Goal: Task Accomplishment & Management: Use online tool/utility

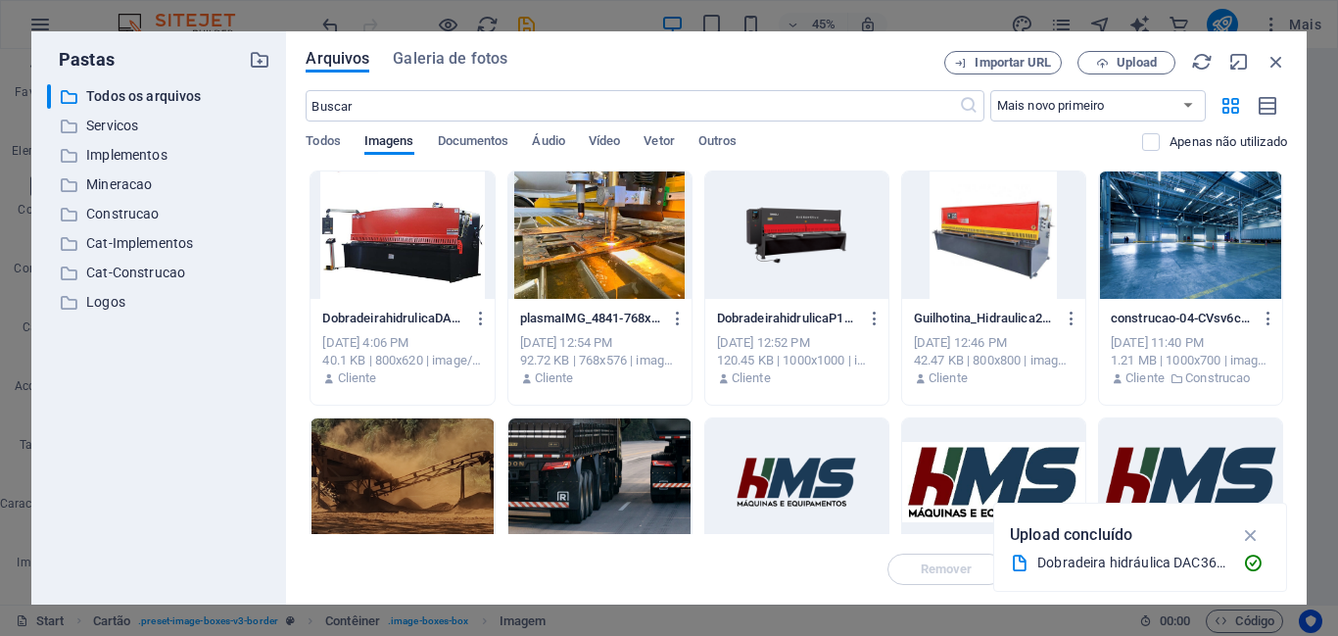
select select "%"
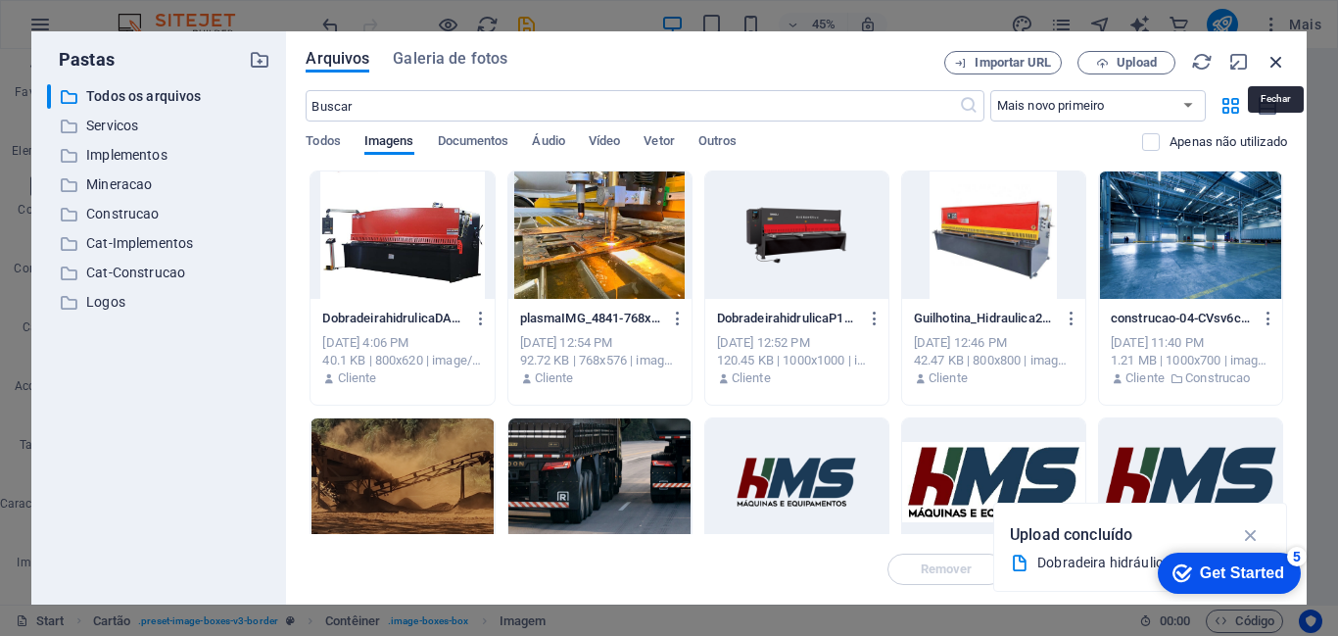
click at [1271, 62] on icon "button" at bounding box center [1276, 62] width 22 height 22
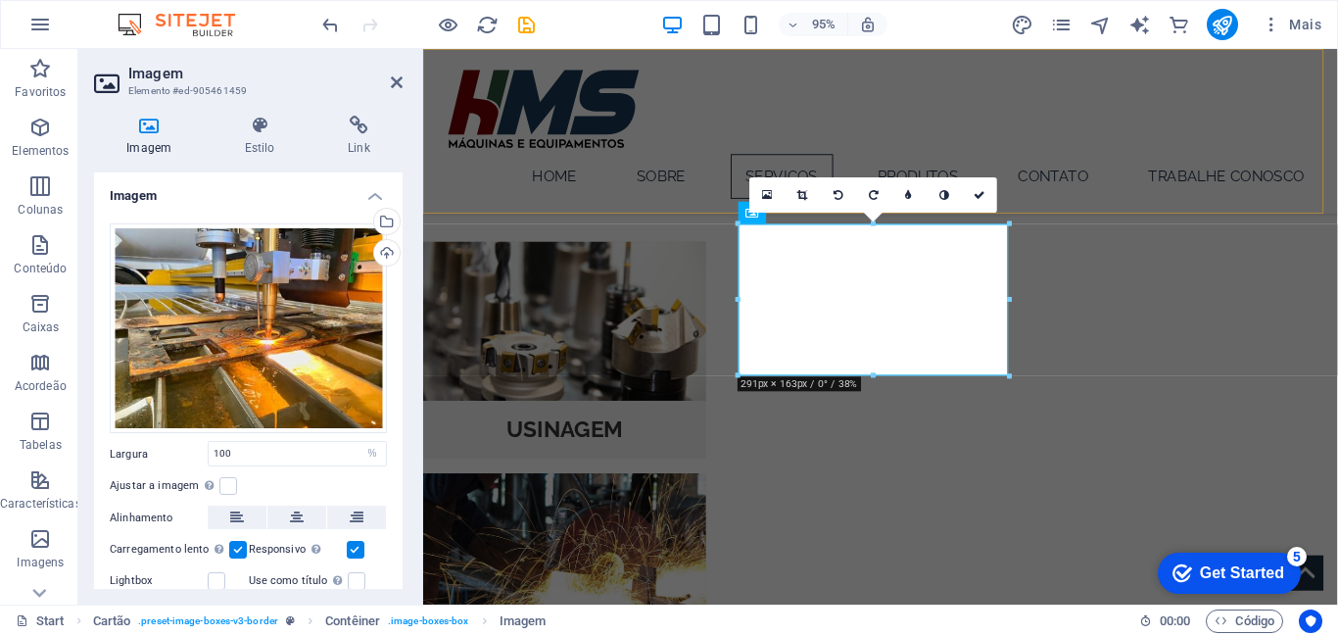
scroll to position [936, 0]
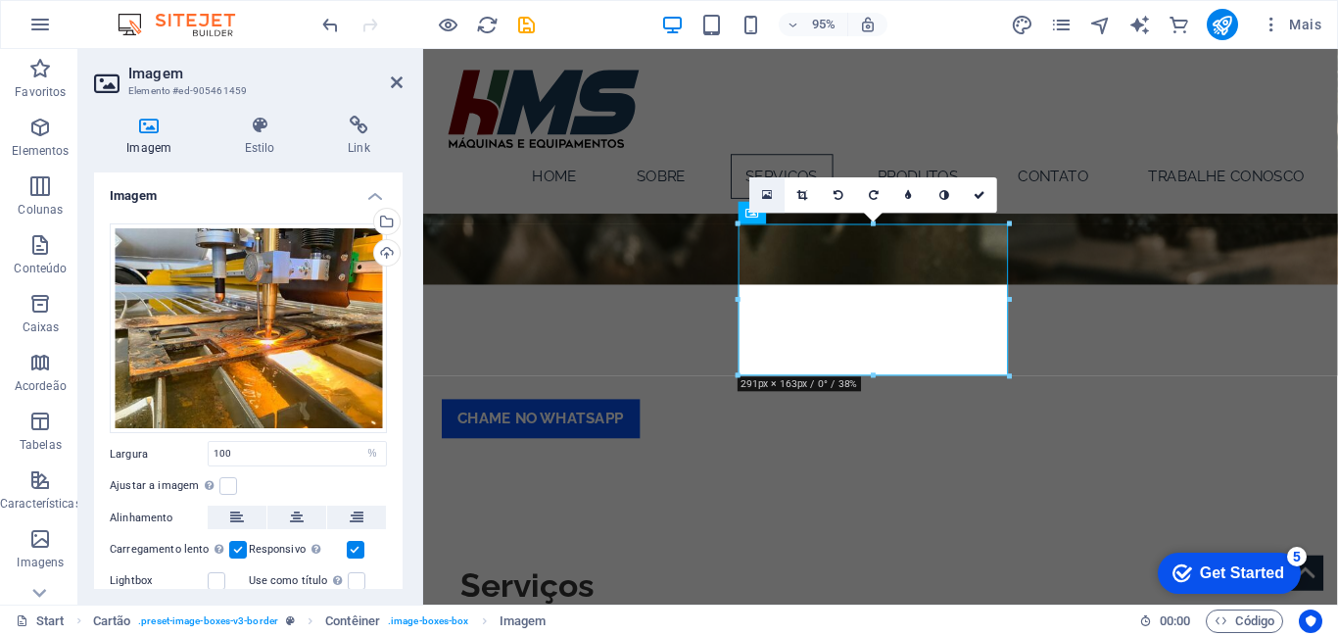
click at [764, 193] on icon at bounding box center [767, 194] width 11 height 13
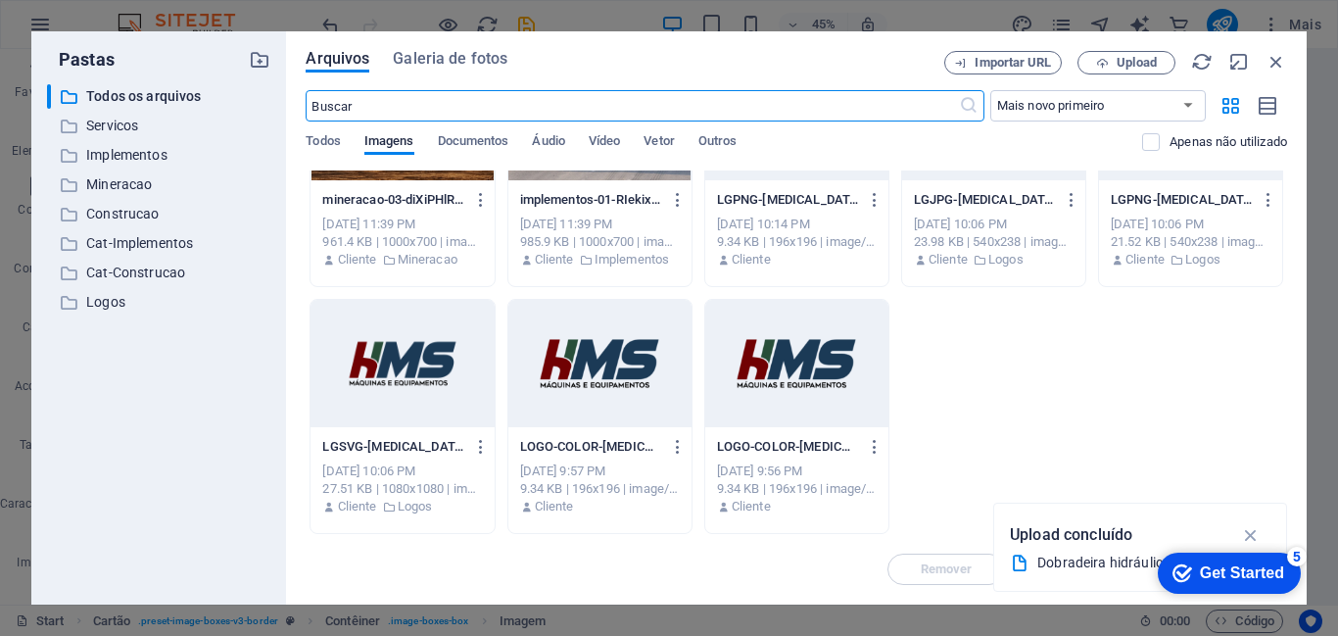
scroll to position [0, 0]
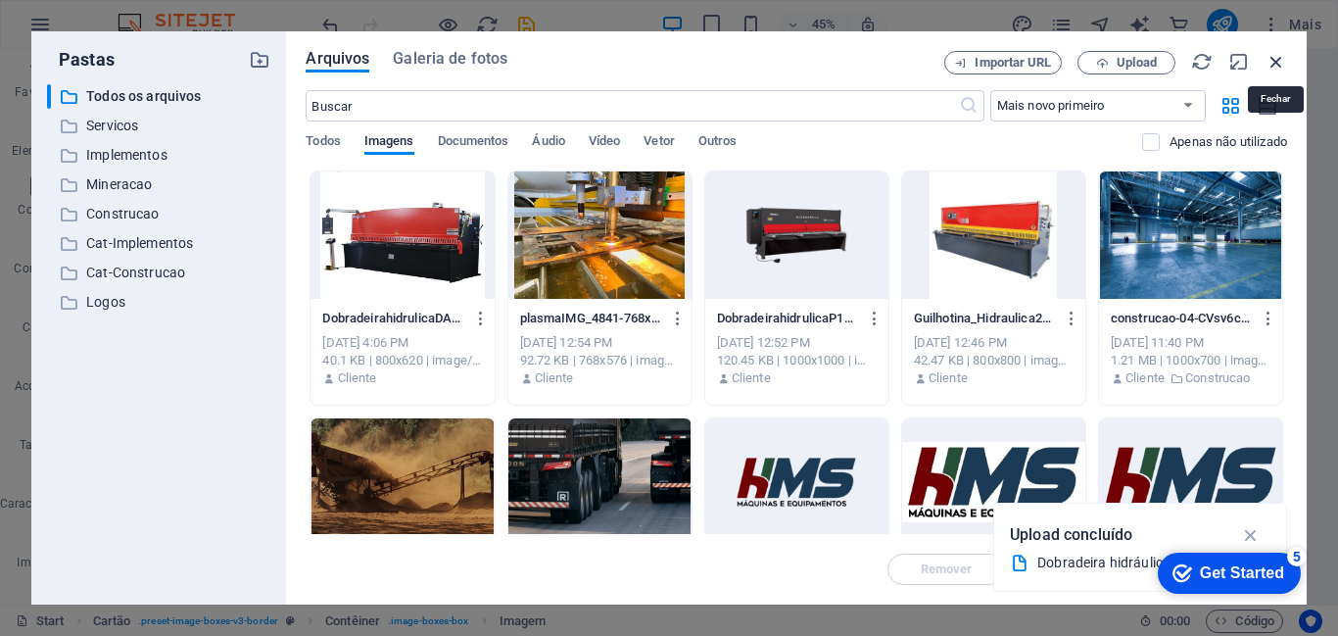
click at [1272, 60] on icon "button" at bounding box center [1276, 62] width 22 height 22
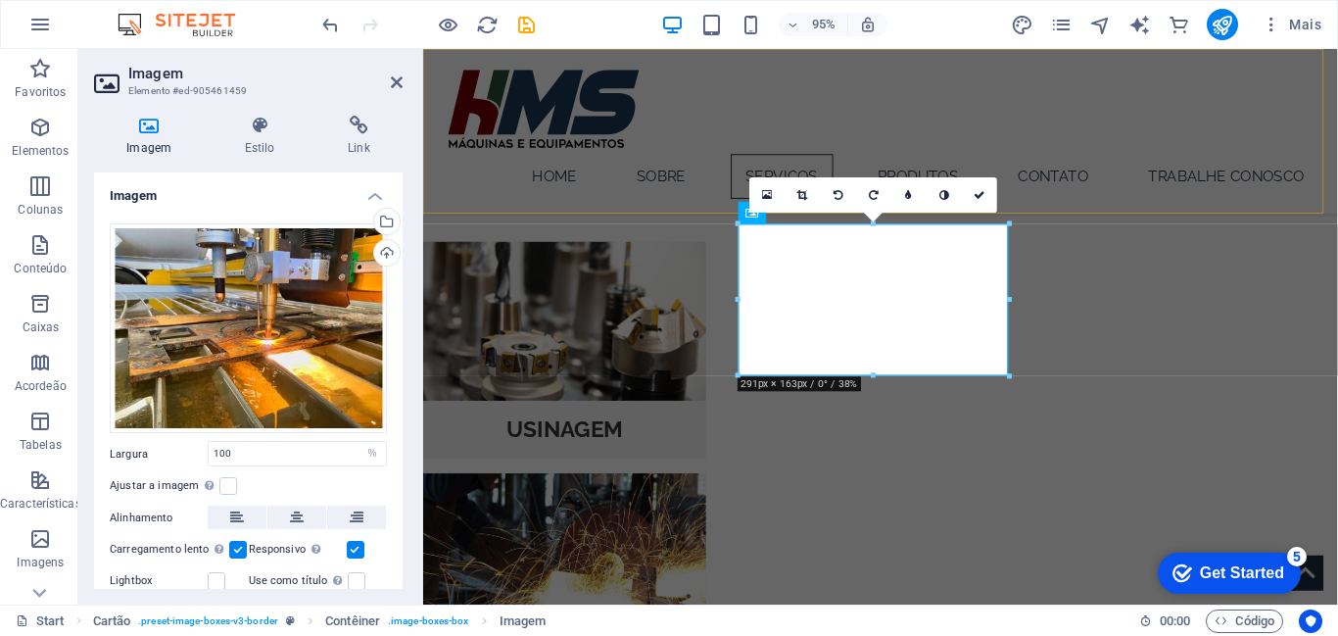
scroll to position [936, 0]
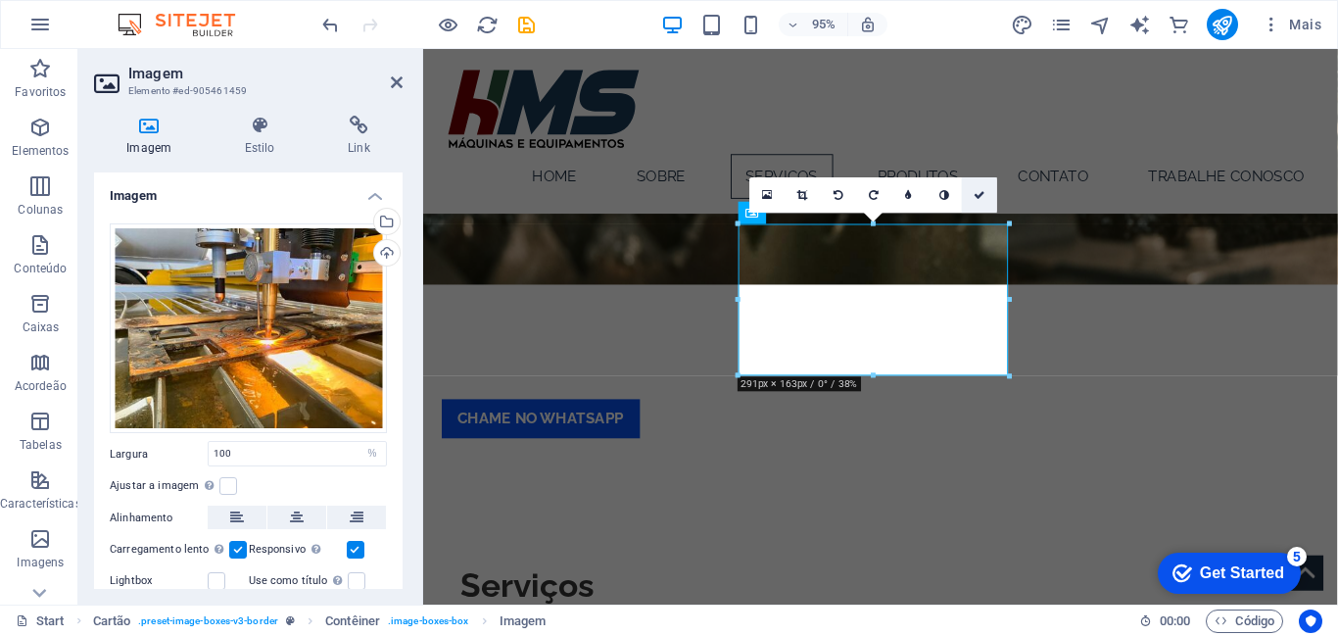
click at [974, 195] on icon at bounding box center [980, 194] width 12 height 11
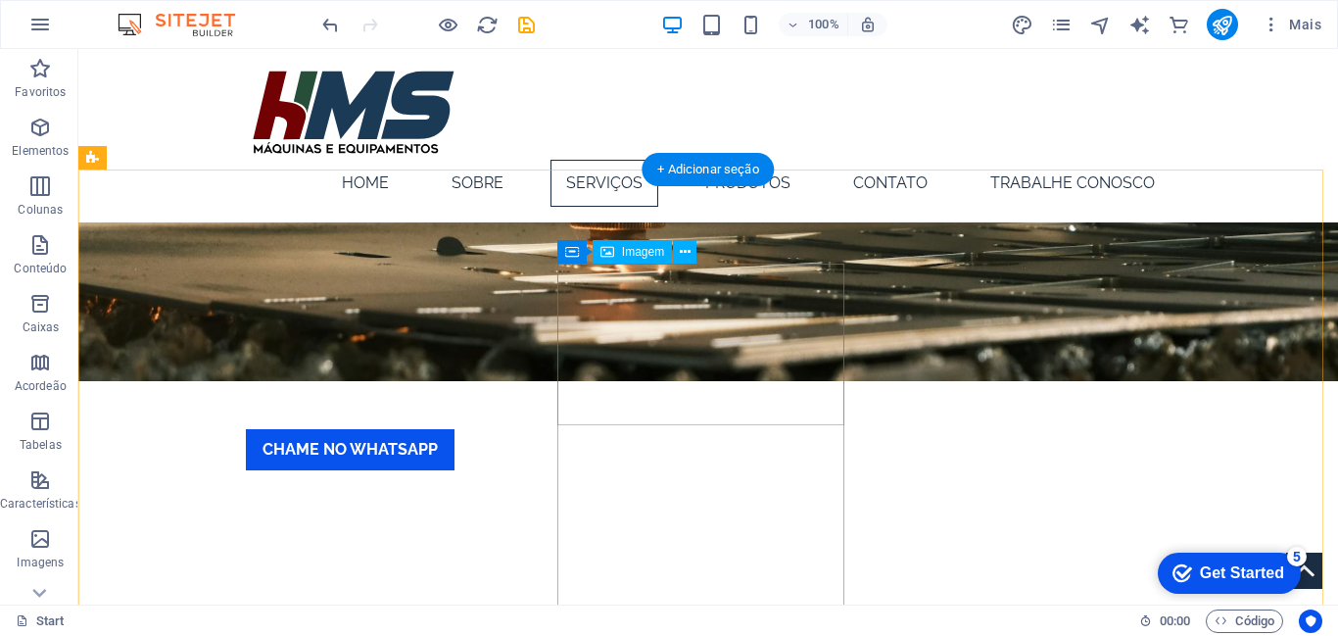
scroll to position [947, 0]
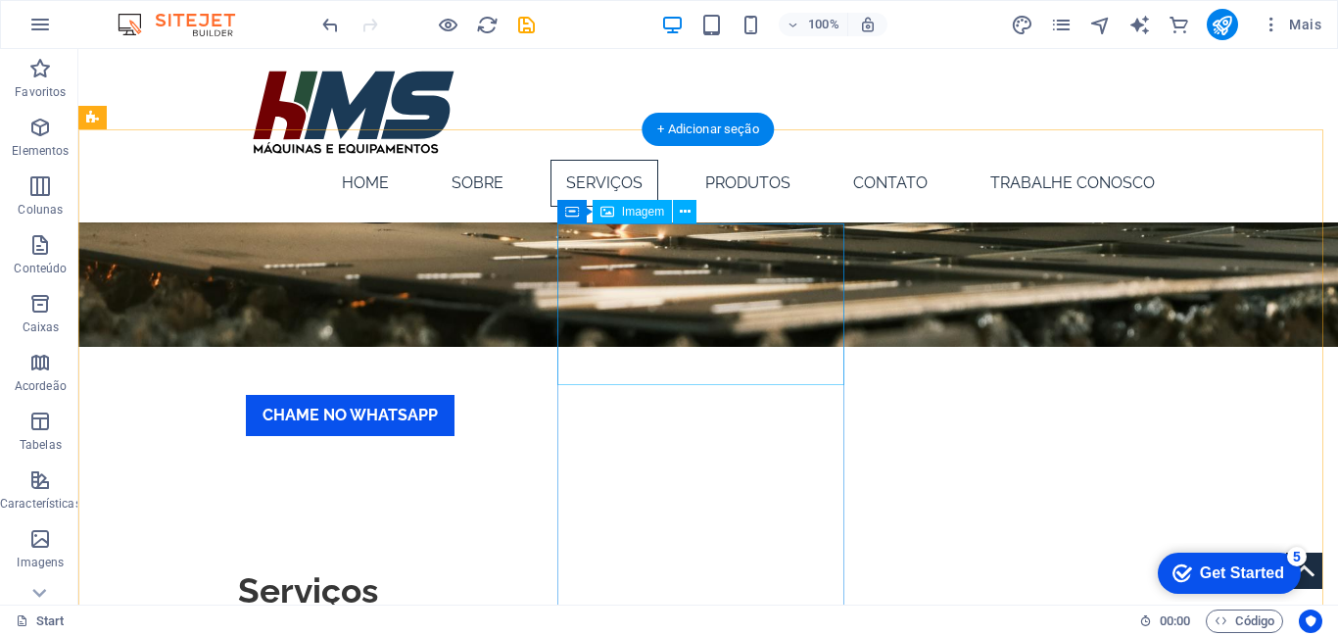
select select "%"
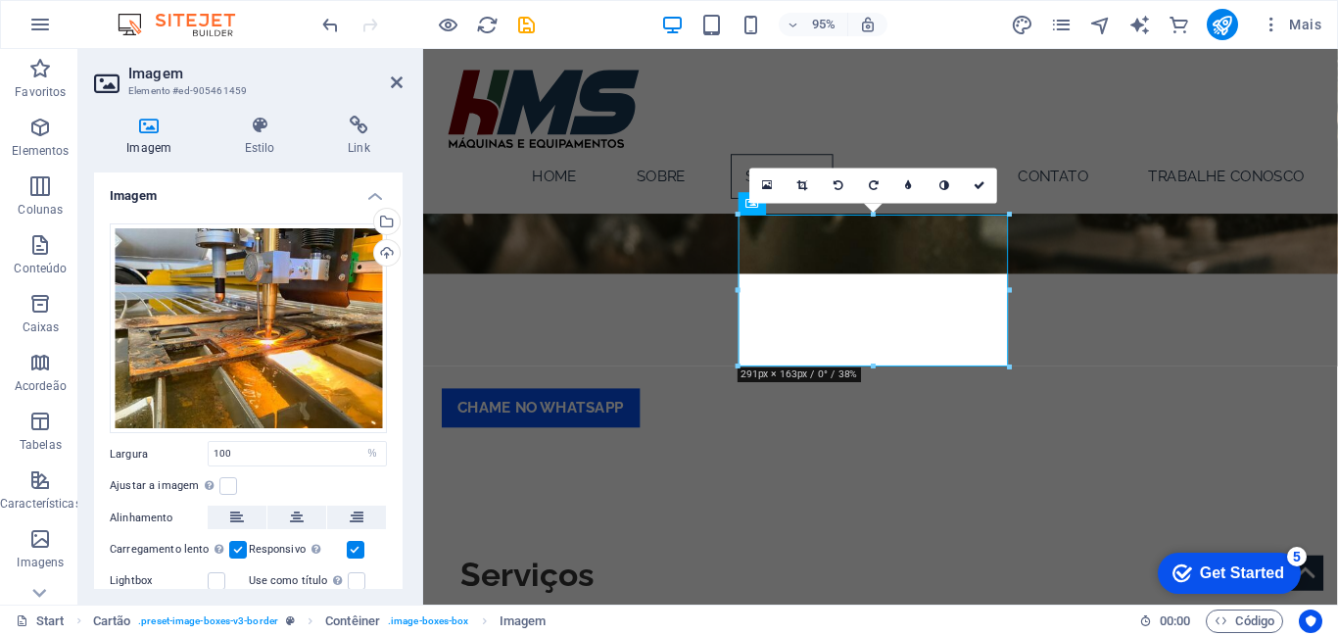
scroll to position [946, 0]
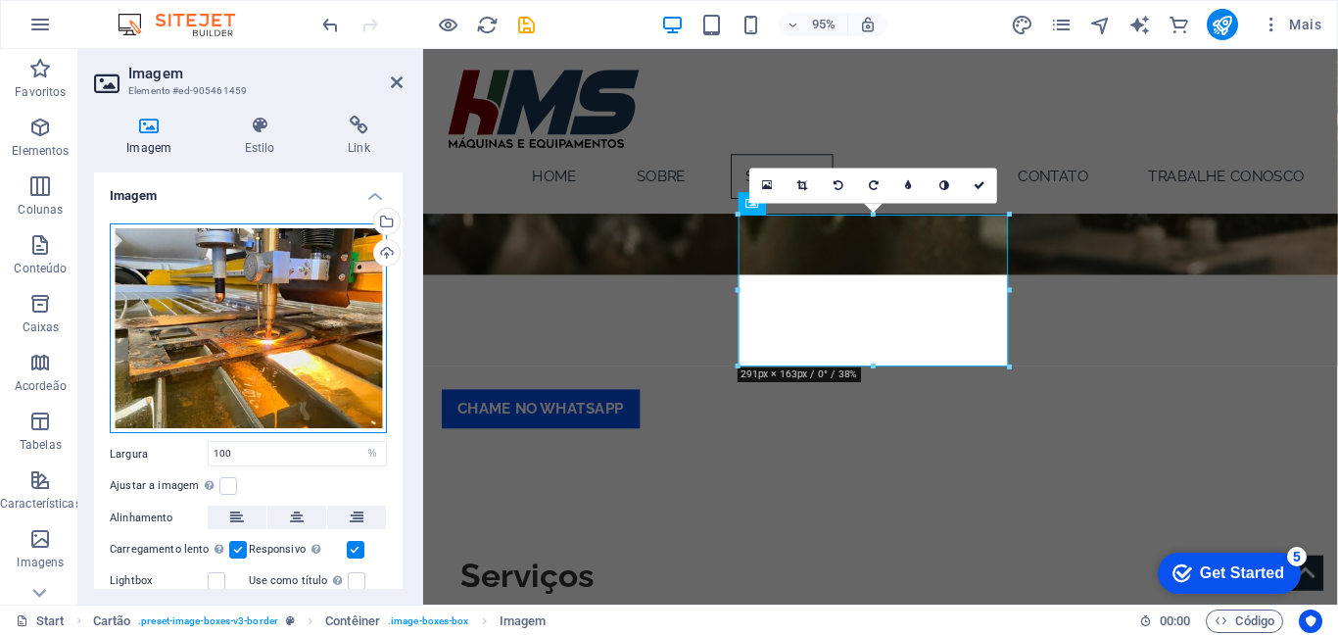
click at [255, 312] on div "Arraste os arquivos aqui, clique para escolher os arquivos ou selecione os arqu…" at bounding box center [248, 328] width 277 height 211
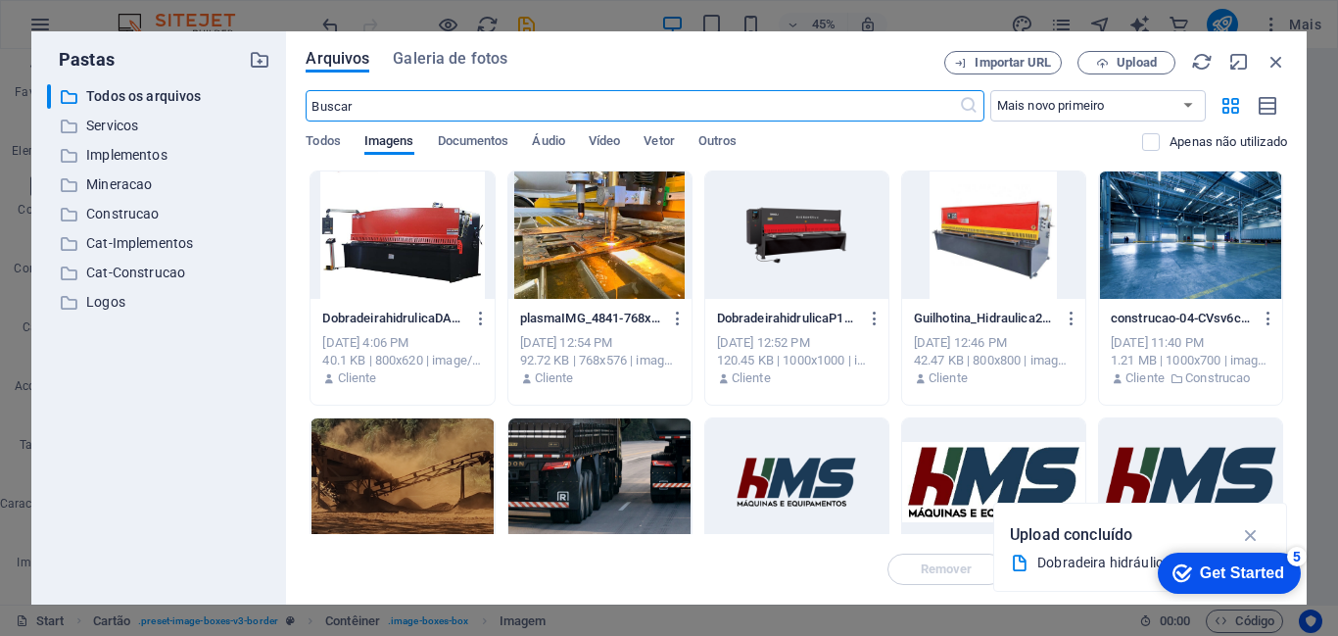
scroll to position [1384, 0]
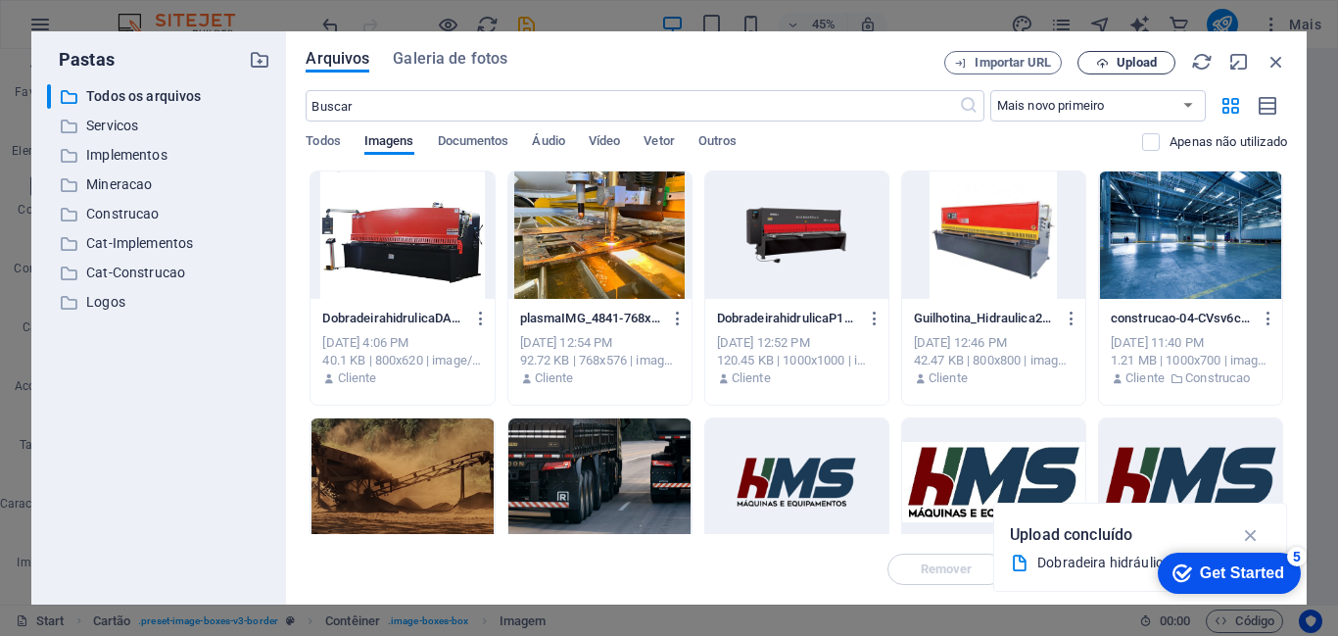
click at [1110, 59] on span "Upload" at bounding box center [1126, 63] width 80 height 13
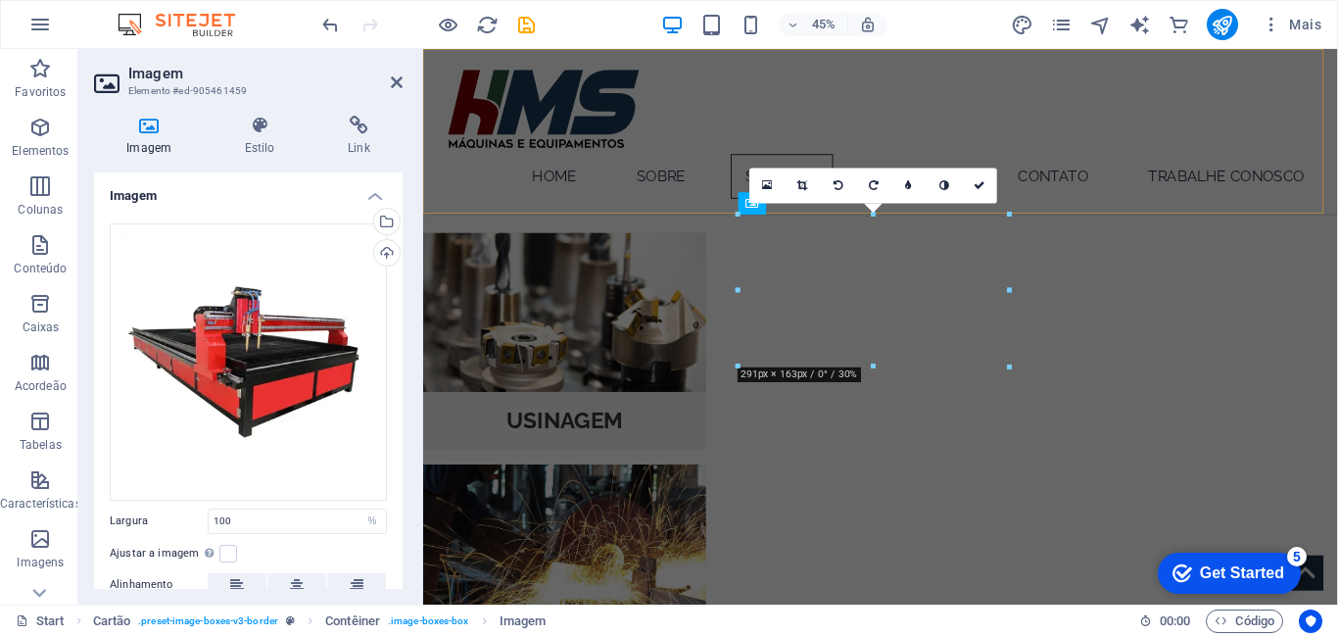
scroll to position [946, 0]
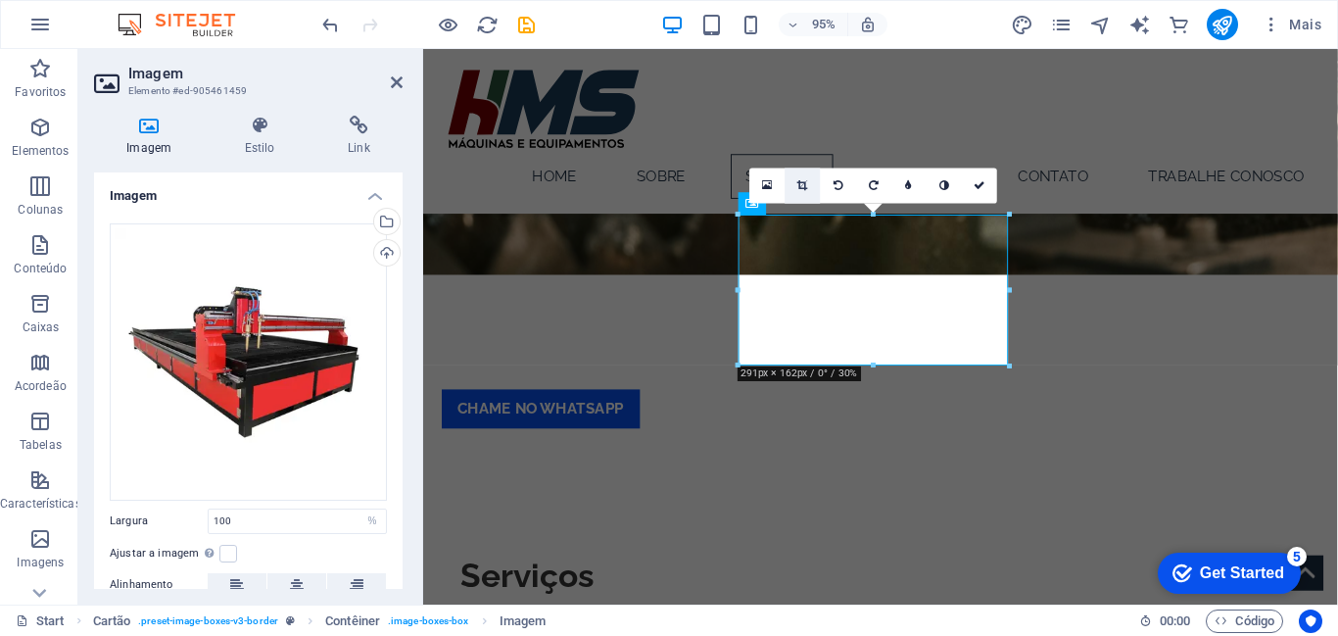
click at [797, 186] on icon at bounding box center [802, 185] width 11 height 11
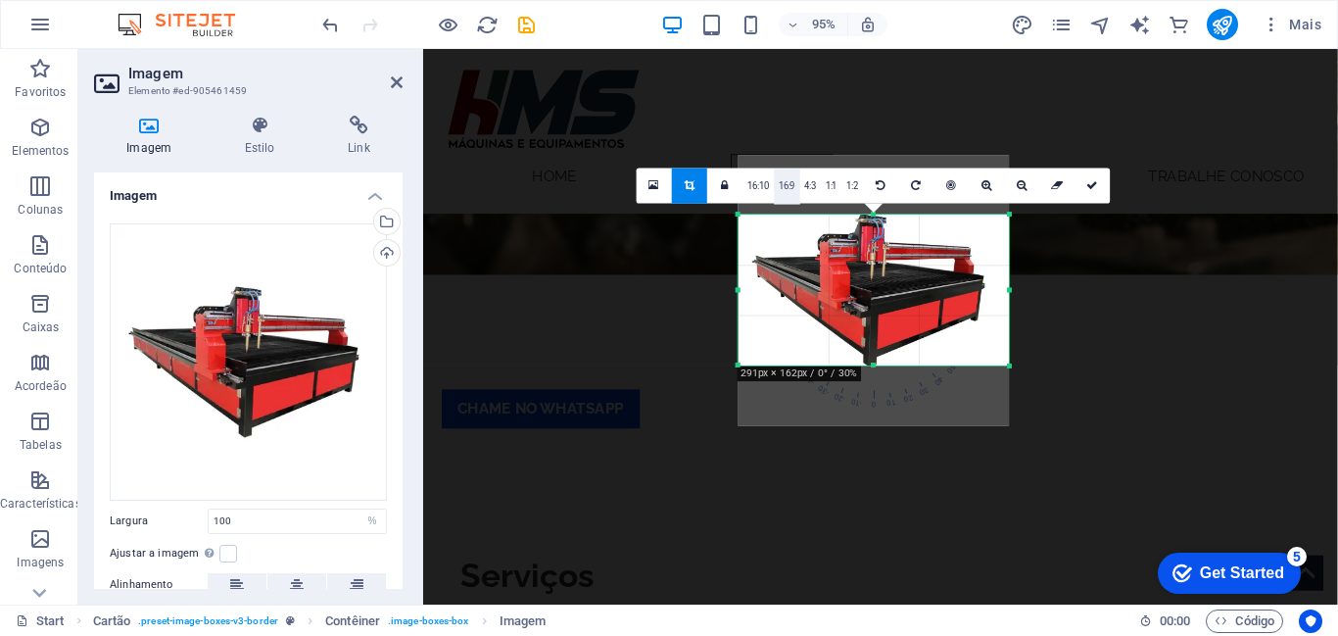
click at [786, 187] on link "16:9" at bounding box center [787, 185] width 26 height 35
click at [752, 187] on link "16:10" at bounding box center [757, 185] width 31 height 35
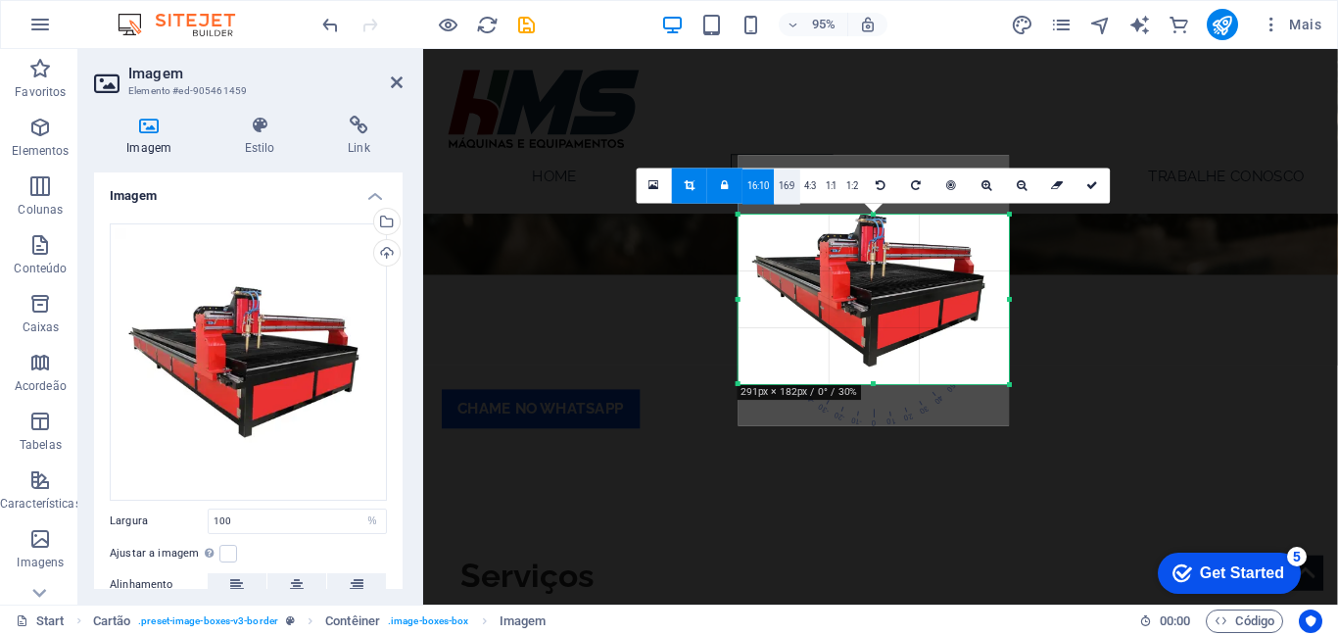
click at [786, 187] on link "16:9" at bounding box center [787, 185] width 26 height 35
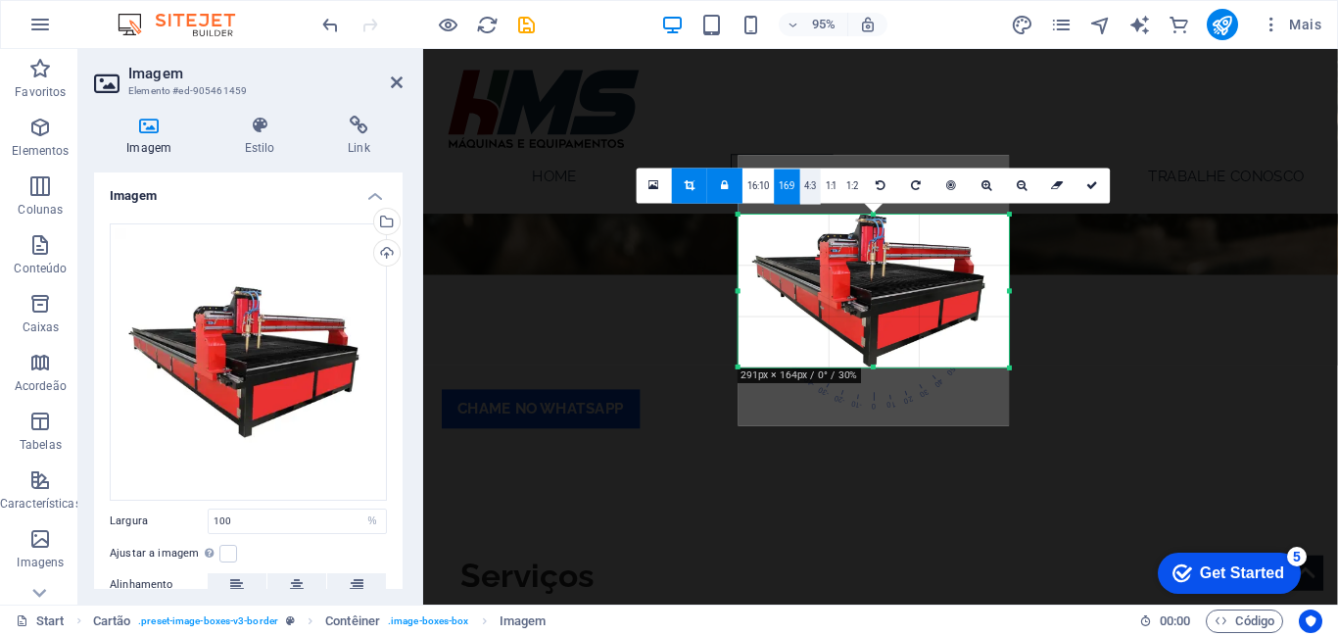
click at [815, 188] on link "4:3" at bounding box center [810, 185] width 21 height 35
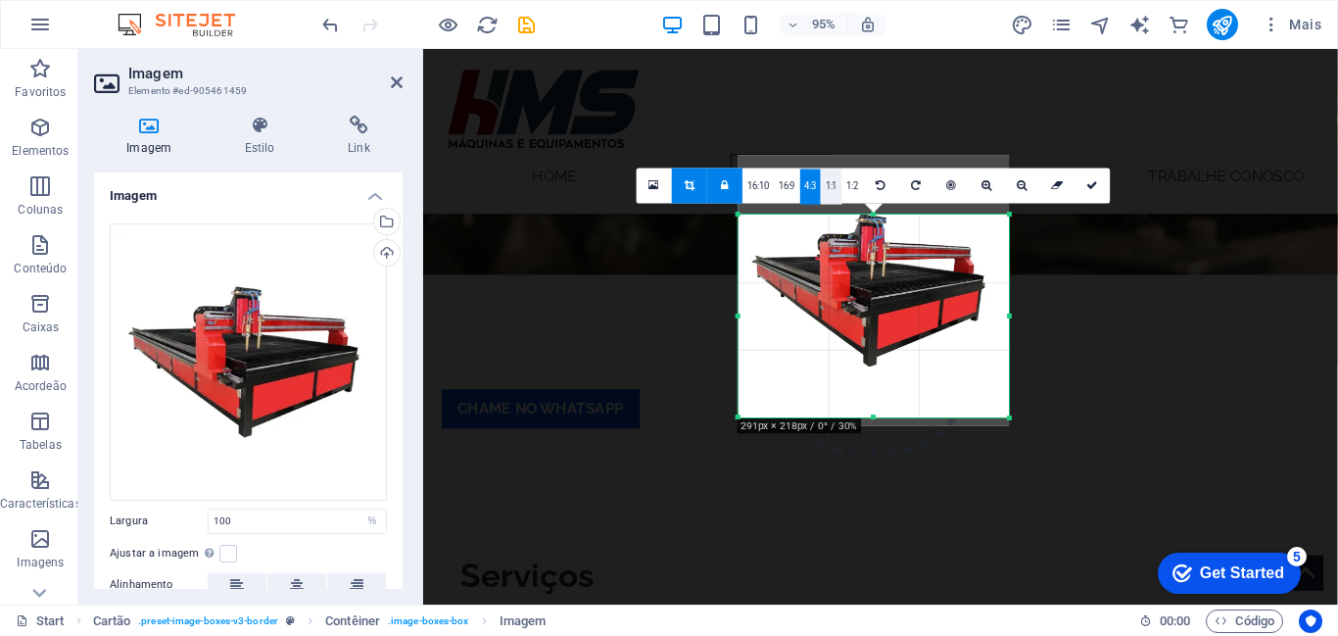
click at [831, 188] on link "1:1" at bounding box center [831, 185] width 21 height 35
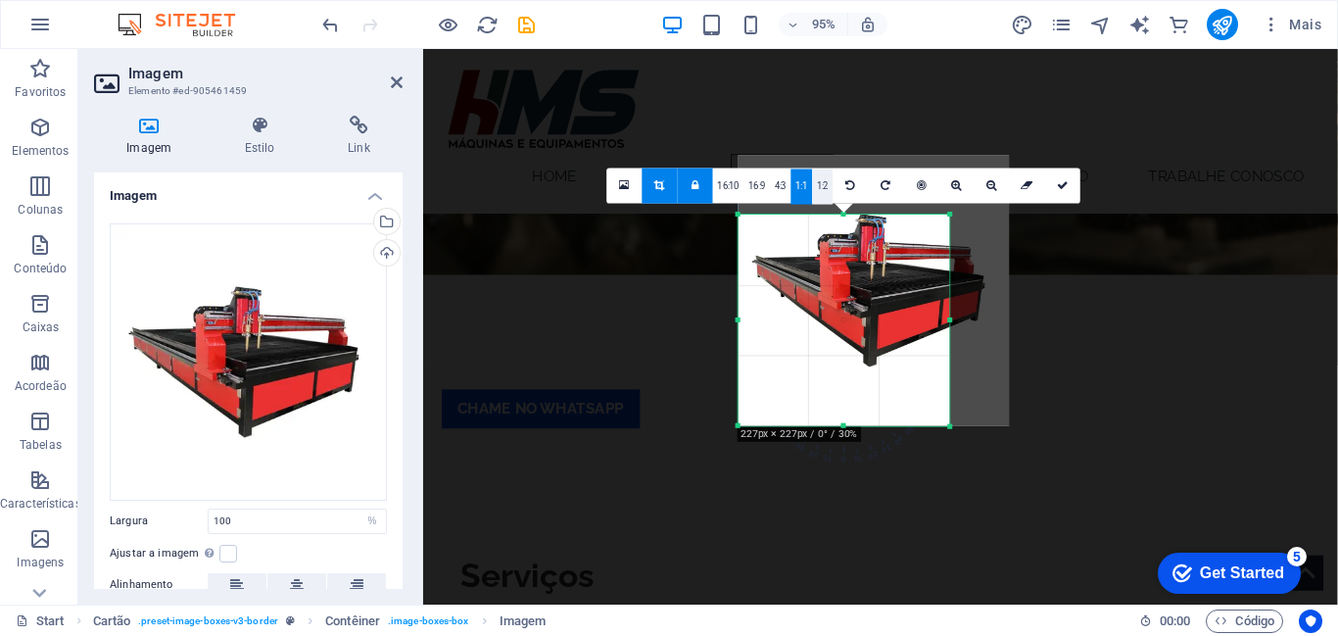
click at [821, 192] on link "1:2" at bounding box center [822, 185] width 21 height 35
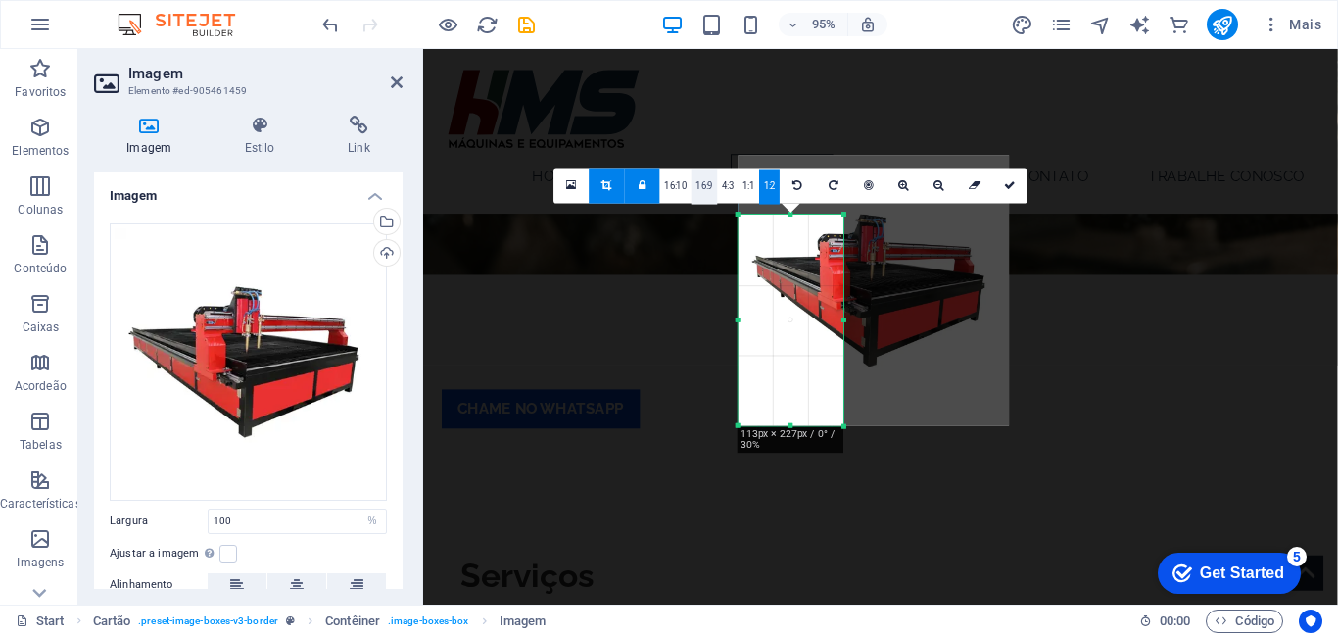
click at [710, 189] on link "16:9" at bounding box center [704, 185] width 26 height 35
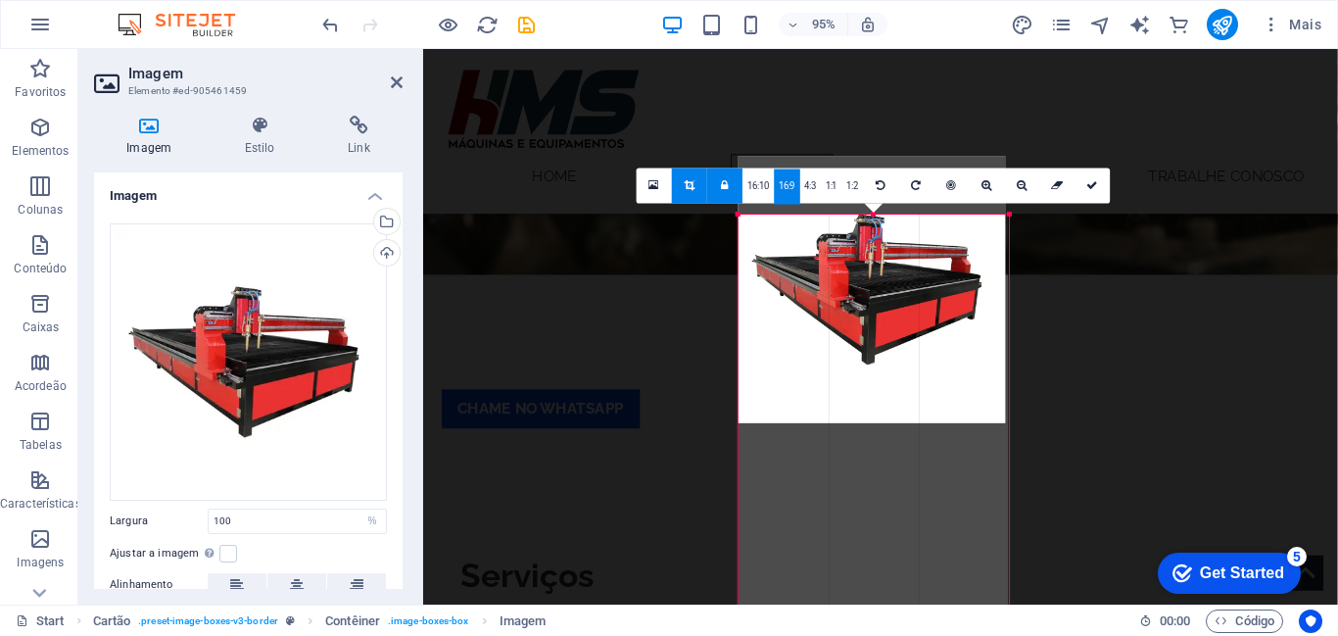
drag, startPoint x: 842, startPoint y: 276, endPoint x: 1042, endPoint y: 332, distance: 207.5
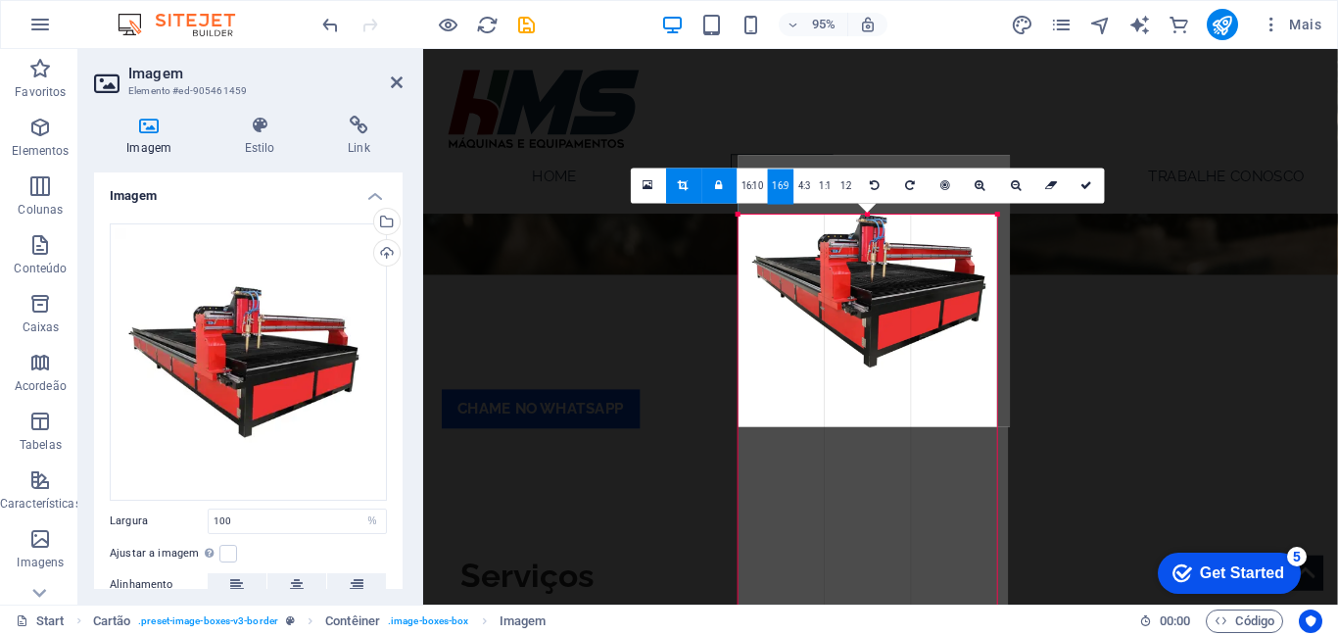
drag, startPoint x: 763, startPoint y: 323, endPoint x: 1008, endPoint y: 290, distance: 247.1
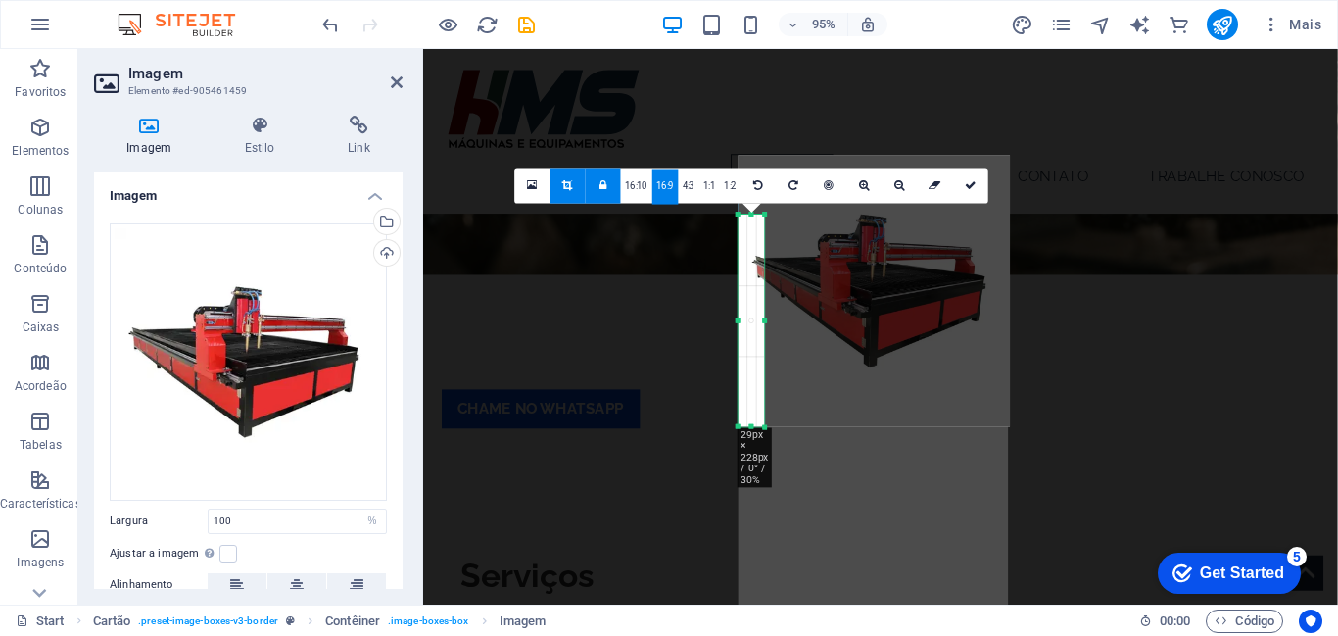
click at [596, 184] on link at bounding box center [603, 184] width 35 height 35
click at [667, 193] on link "16:9" at bounding box center [665, 185] width 26 height 35
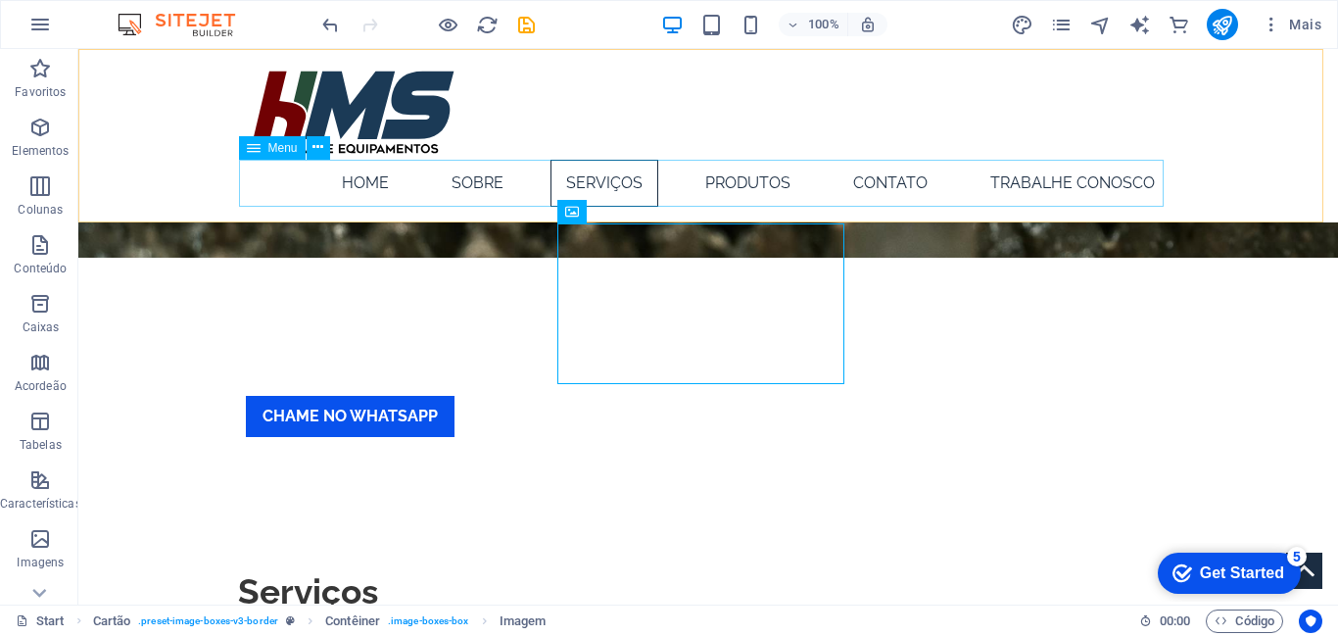
scroll to position [947, 0]
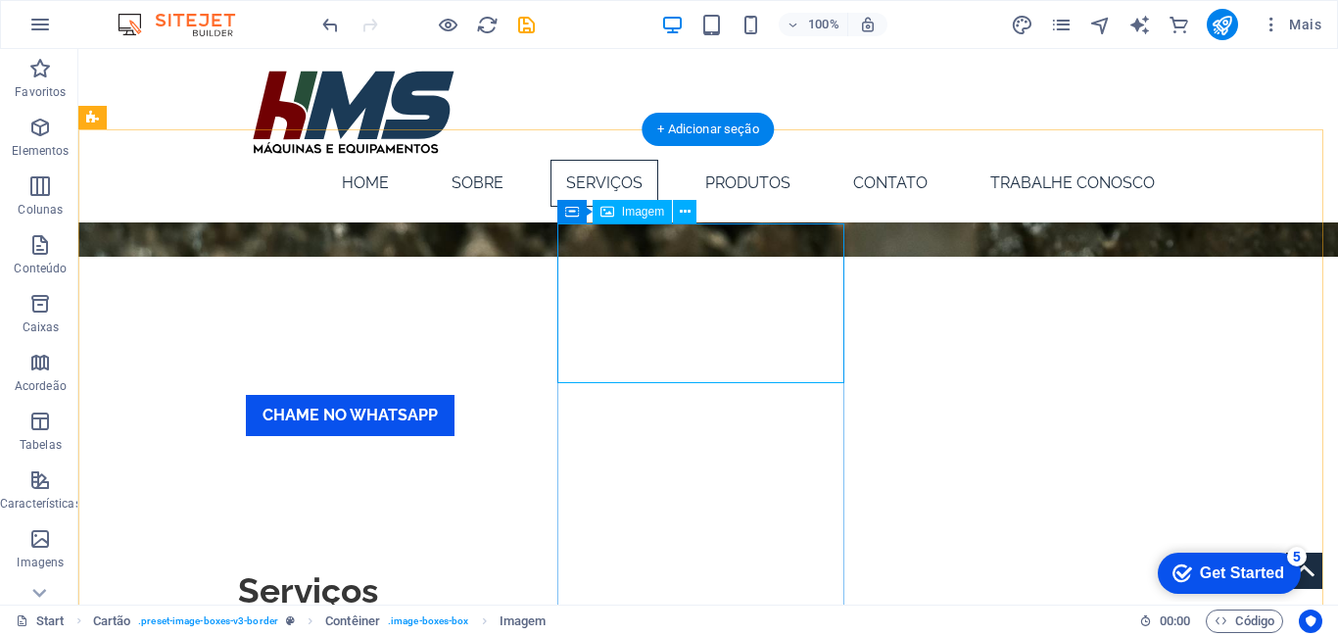
select select "%"
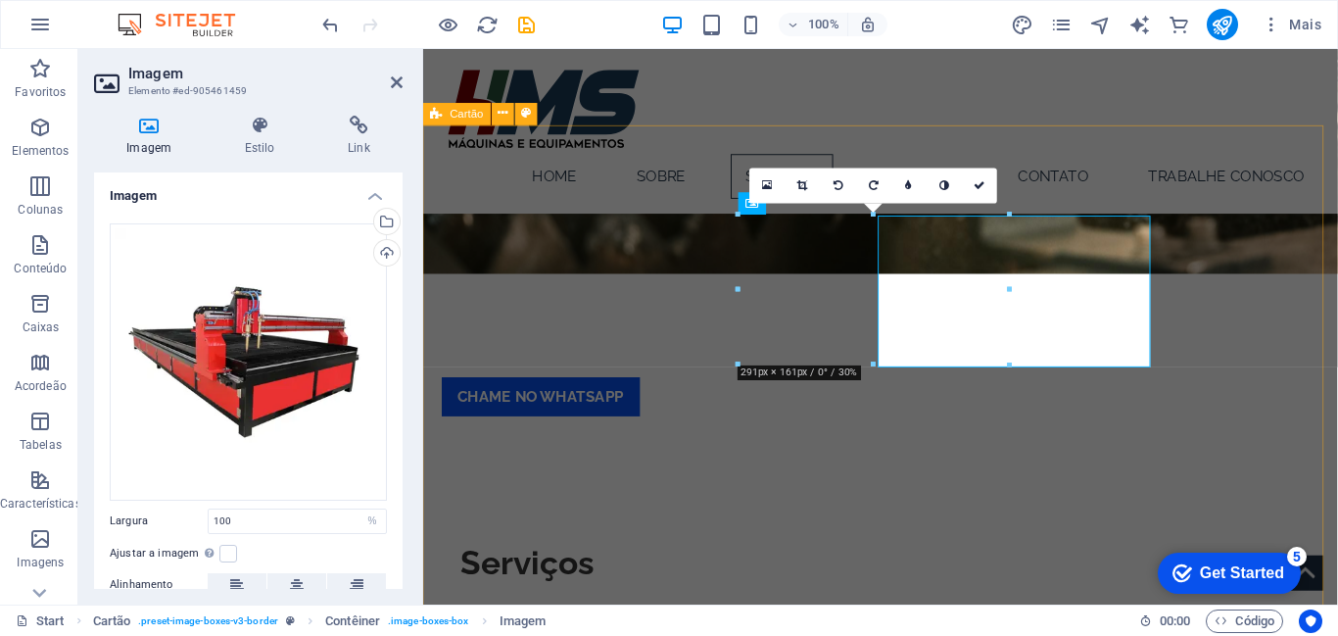
scroll to position [946, 0]
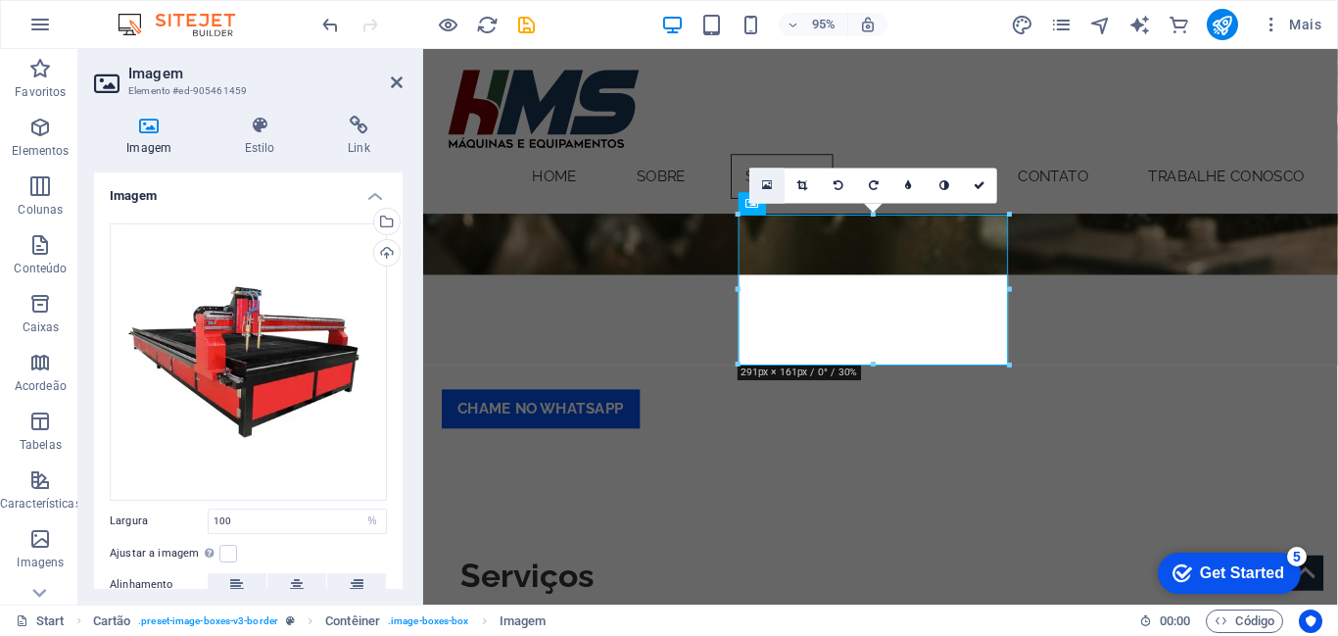
click at [768, 188] on icon at bounding box center [767, 185] width 11 height 13
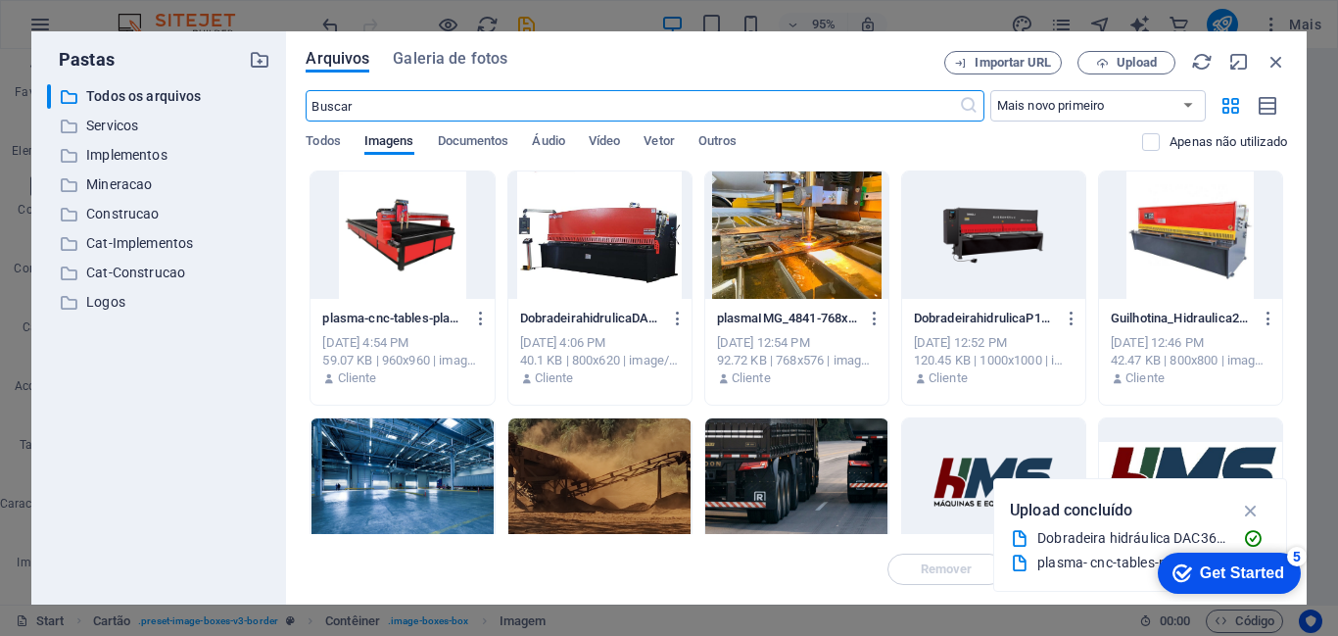
scroll to position [1384, 0]
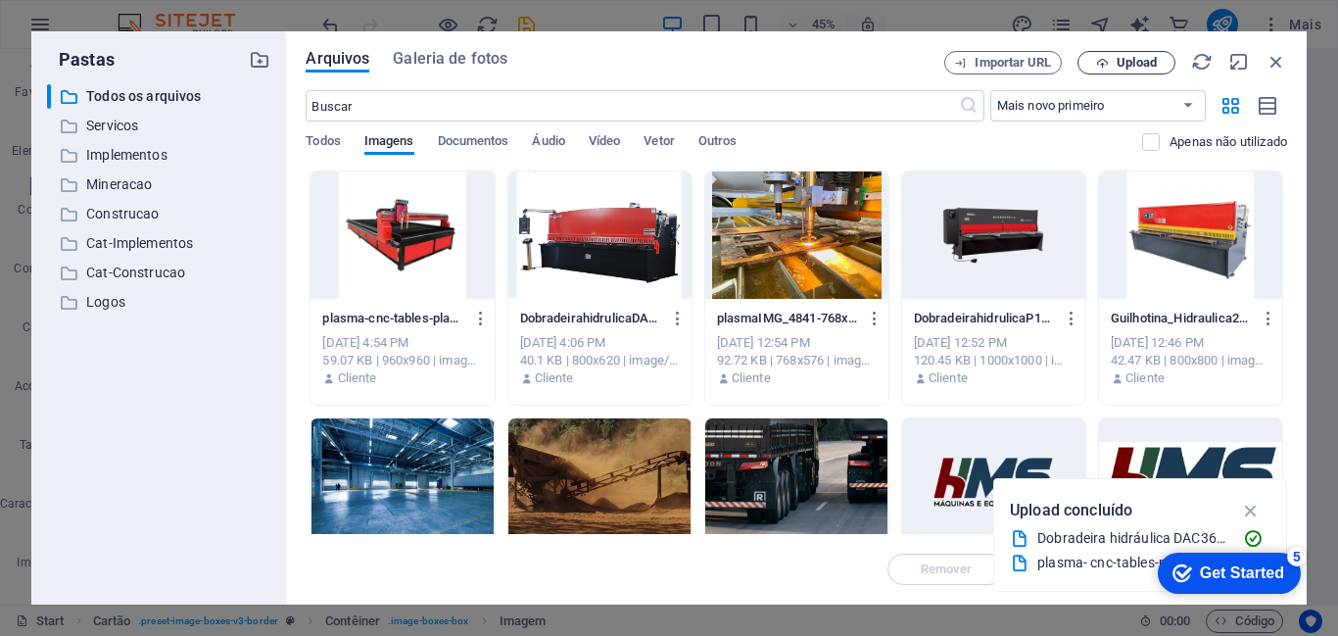
click at [1127, 64] on span "Upload" at bounding box center [1137, 63] width 40 height 12
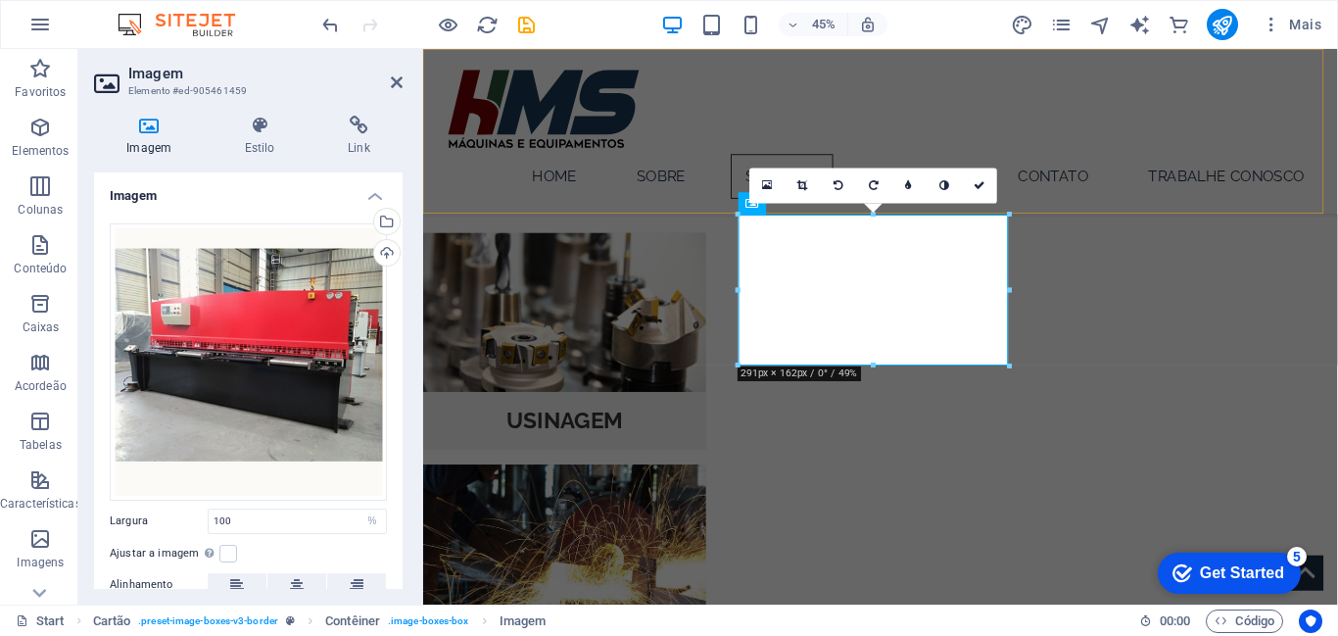
scroll to position [946, 0]
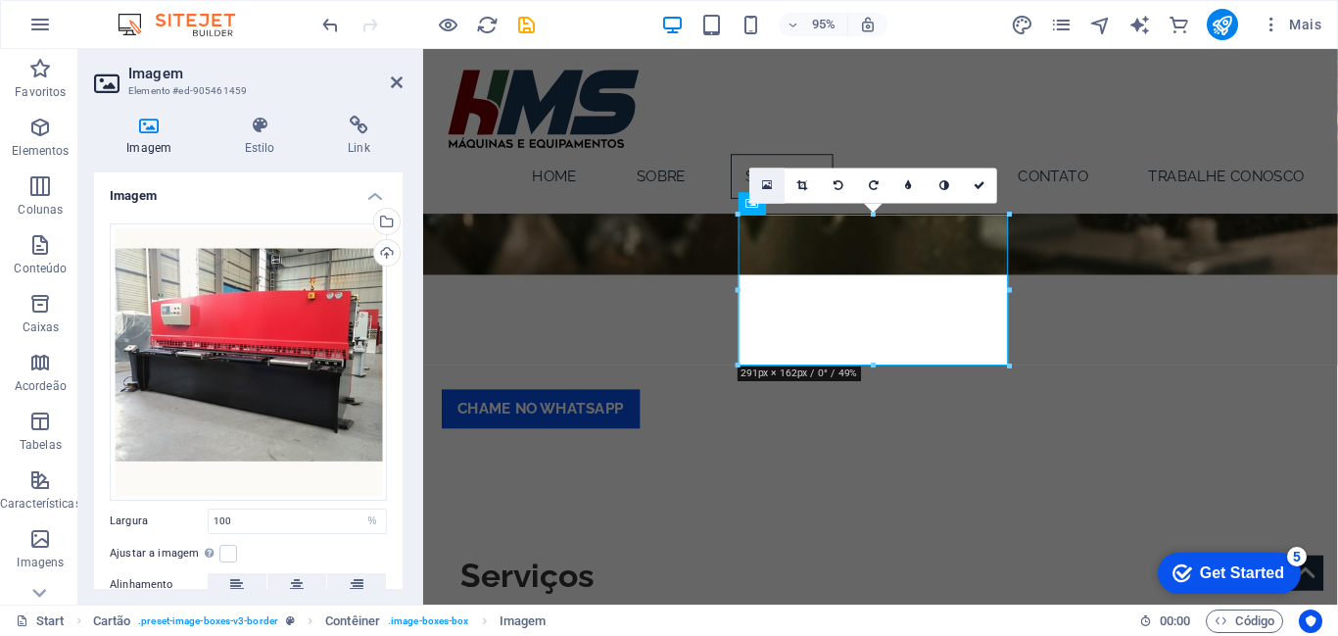
click at [765, 186] on icon at bounding box center [767, 185] width 11 height 13
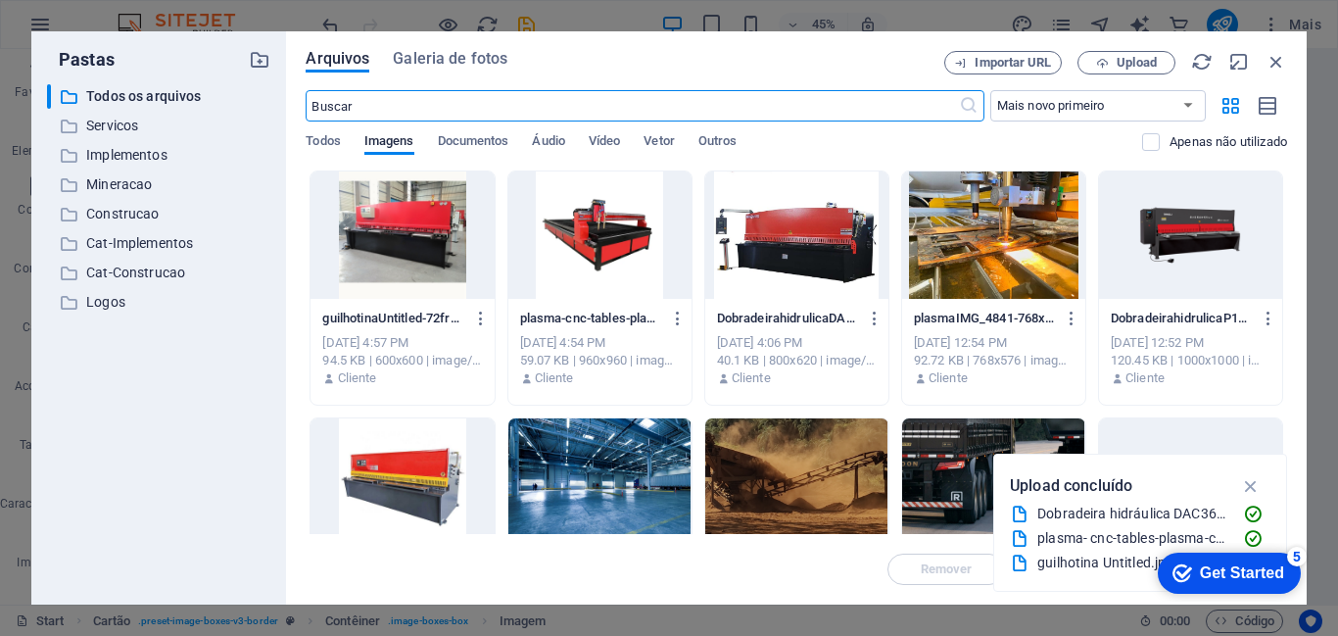
scroll to position [1384, 0]
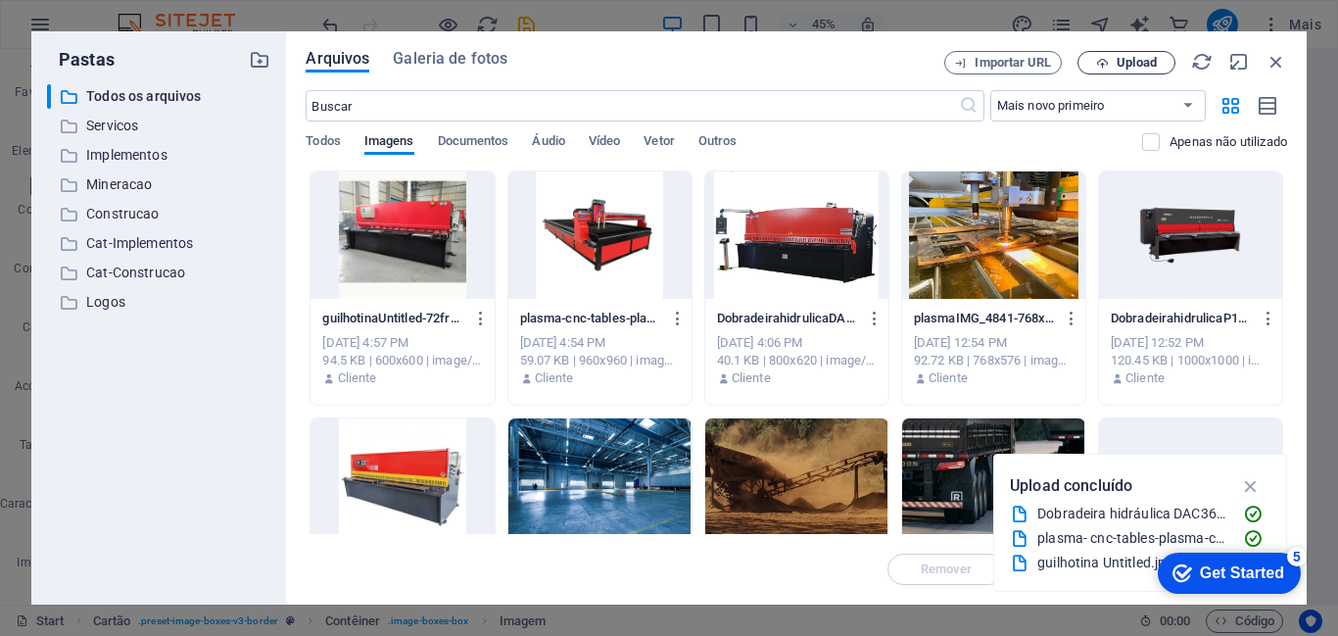
click at [1125, 70] on button "Upload" at bounding box center [1126, 63] width 98 height 24
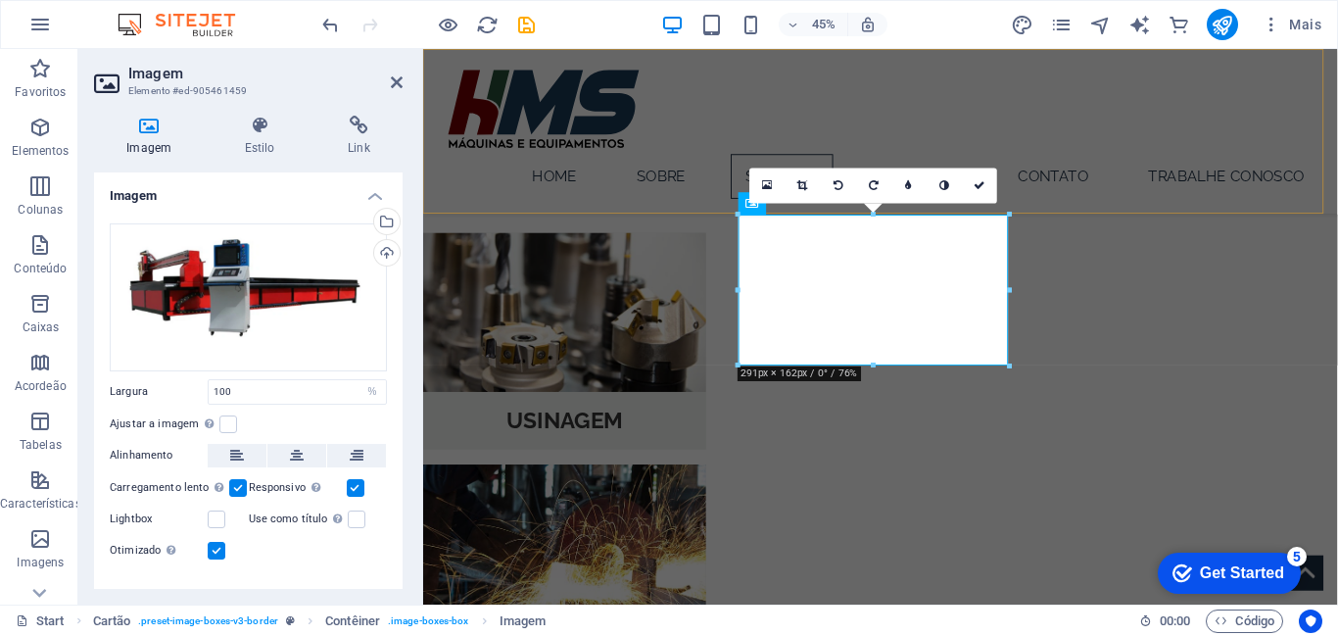
scroll to position [946, 0]
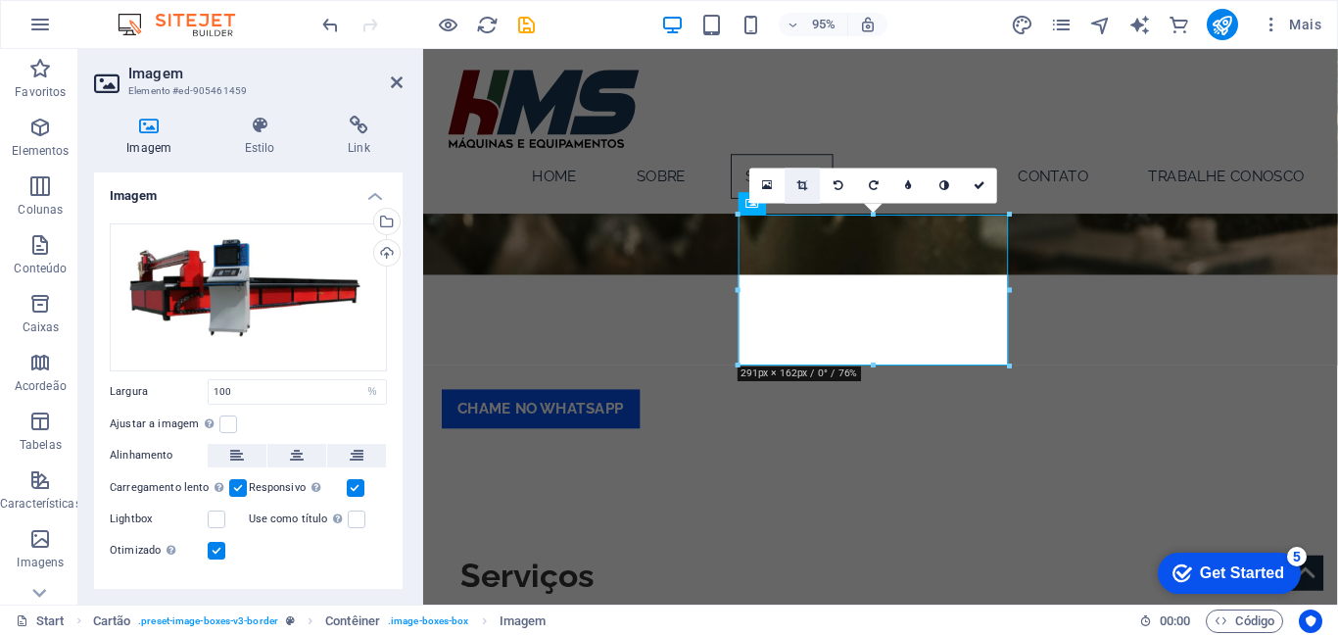
click at [800, 187] on icon at bounding box center [802, 185] width 11 height 11
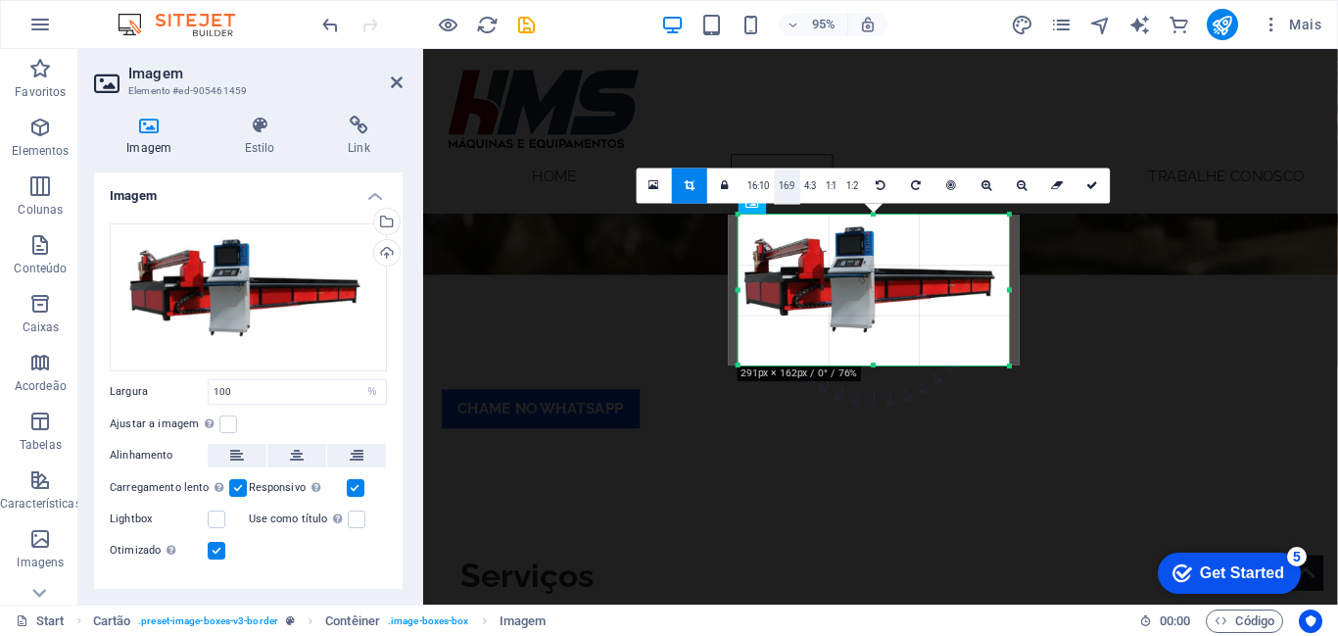
click at [784, 186] on link "16:9" at bounding box center [787, 185] width 26 height 35
click at [1085, 189] on icon at bounding box center [1091, 185] width 12 height 11
type input "288"
select select "px"
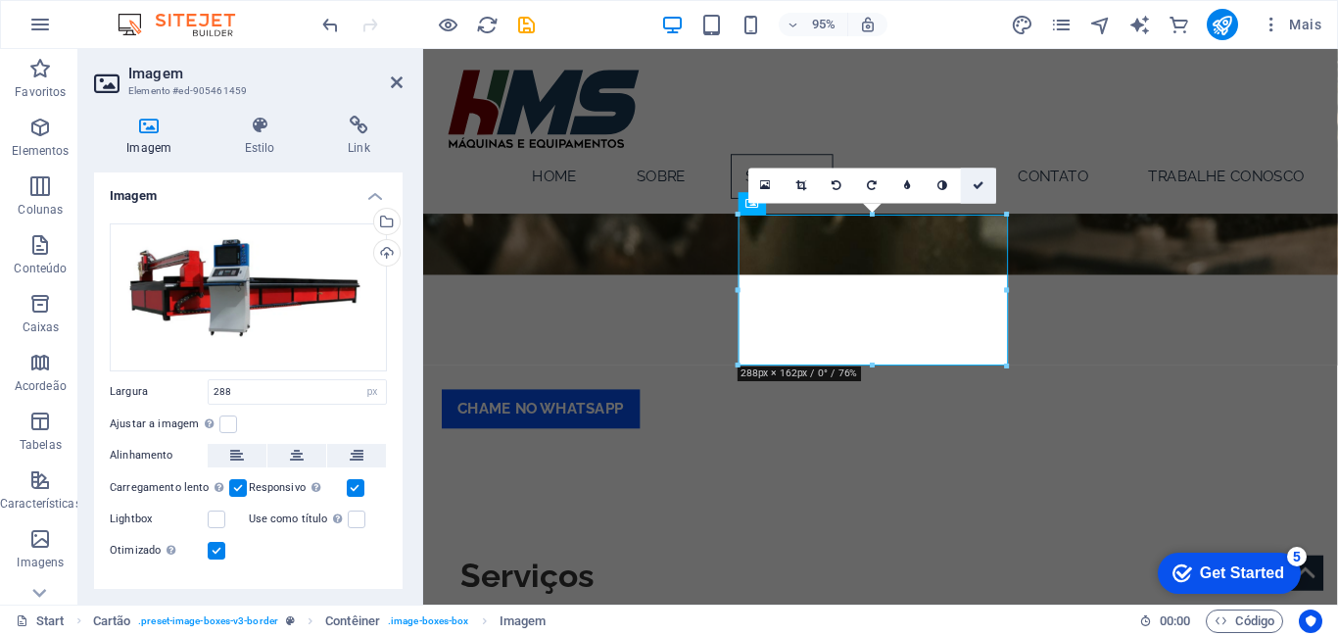
click at [979, 189] on icon at bounding box center [979, 185] width 12 height 11
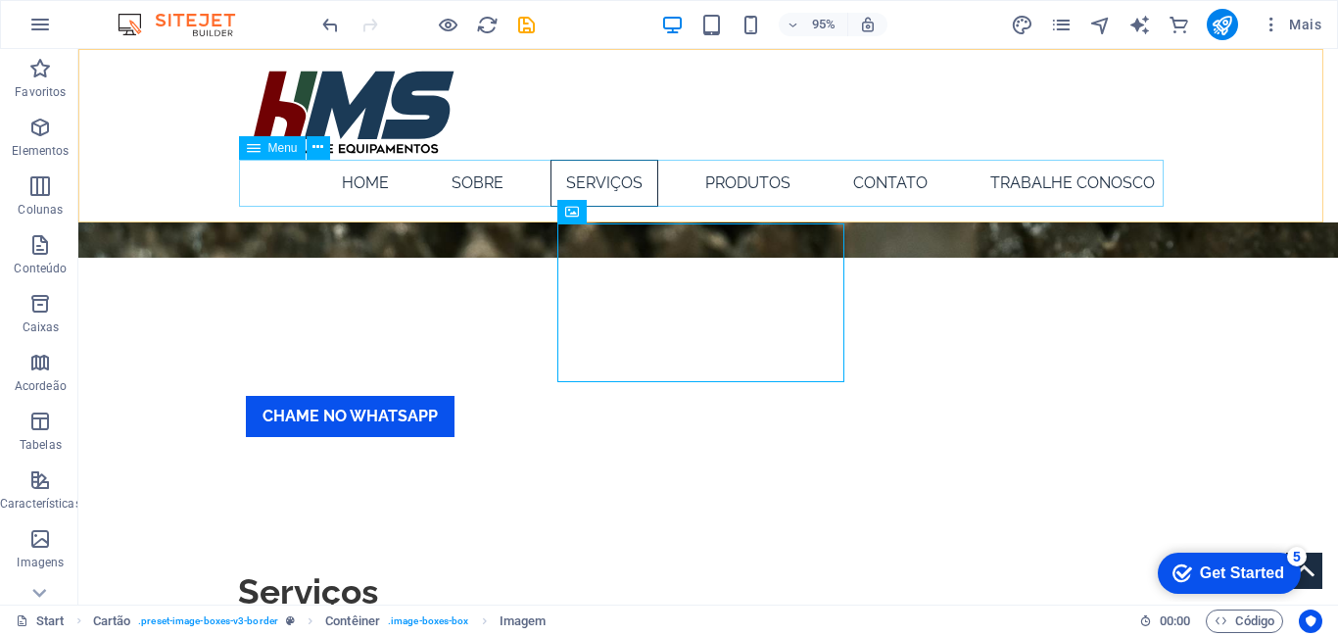
scroll to position [947, 0]
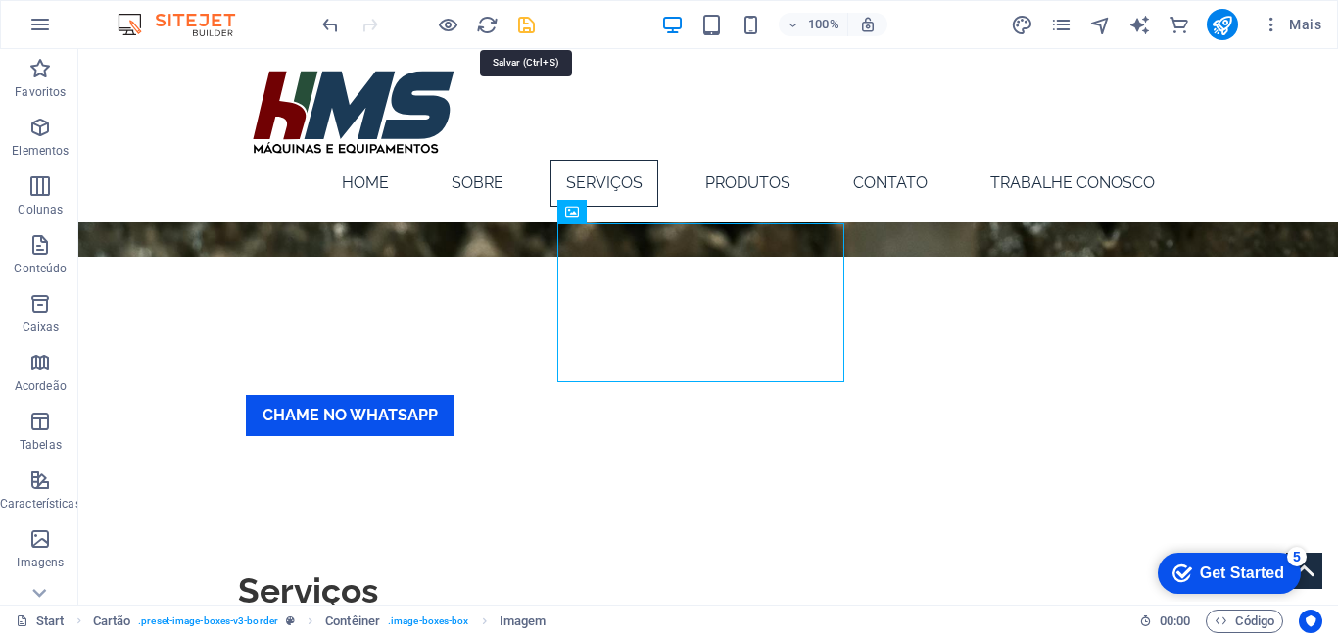
click at [536, 27] on icon "save" at bounding box center [526, 25] width 23 height 23
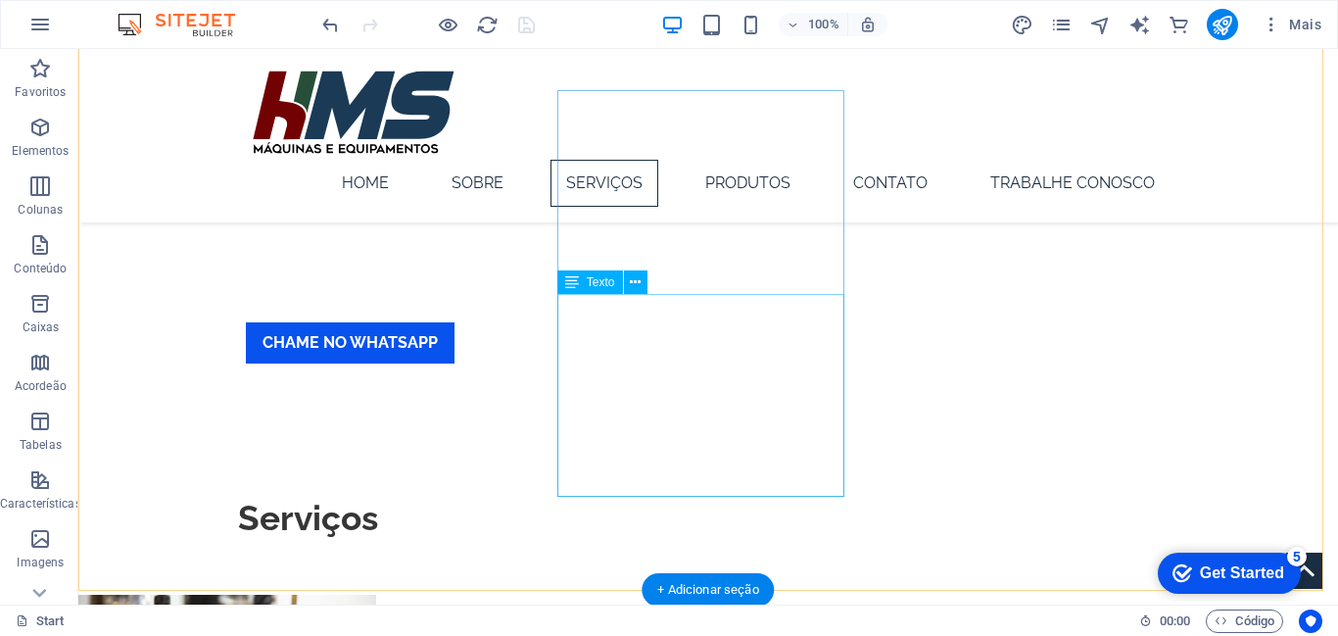
scroll to position [1080, 0]
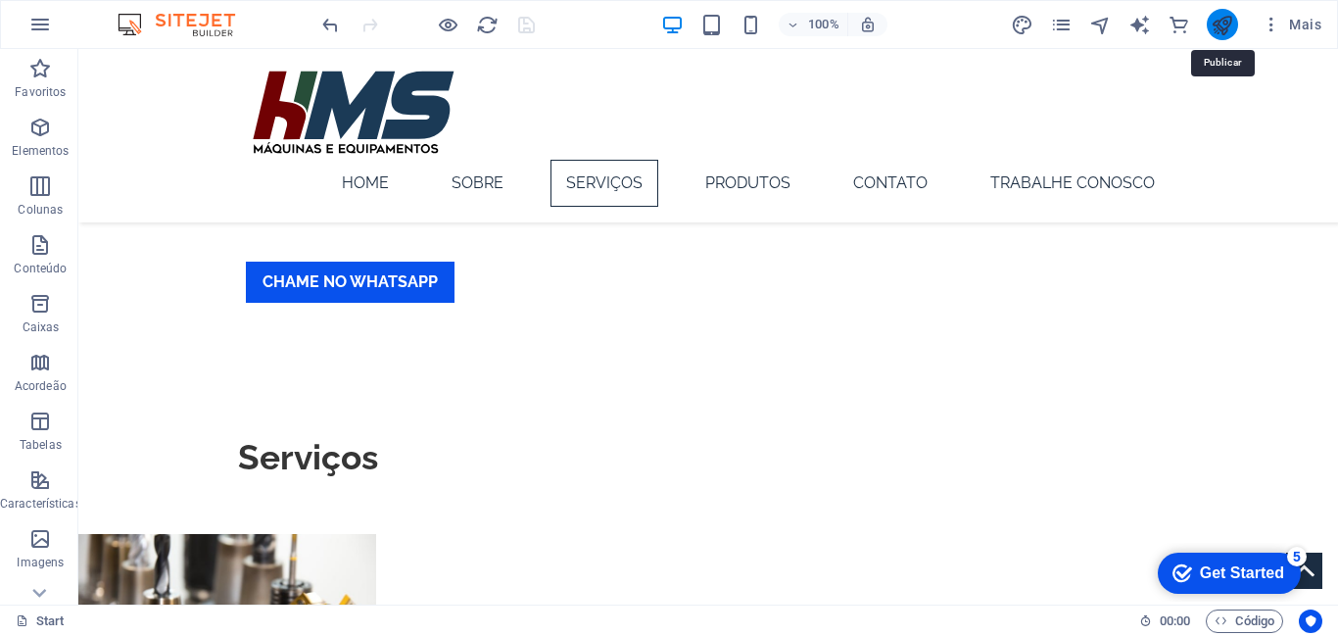
click at [1225, 27] on icon "publish" at bounding box center [1222, 25] width 23 height 23
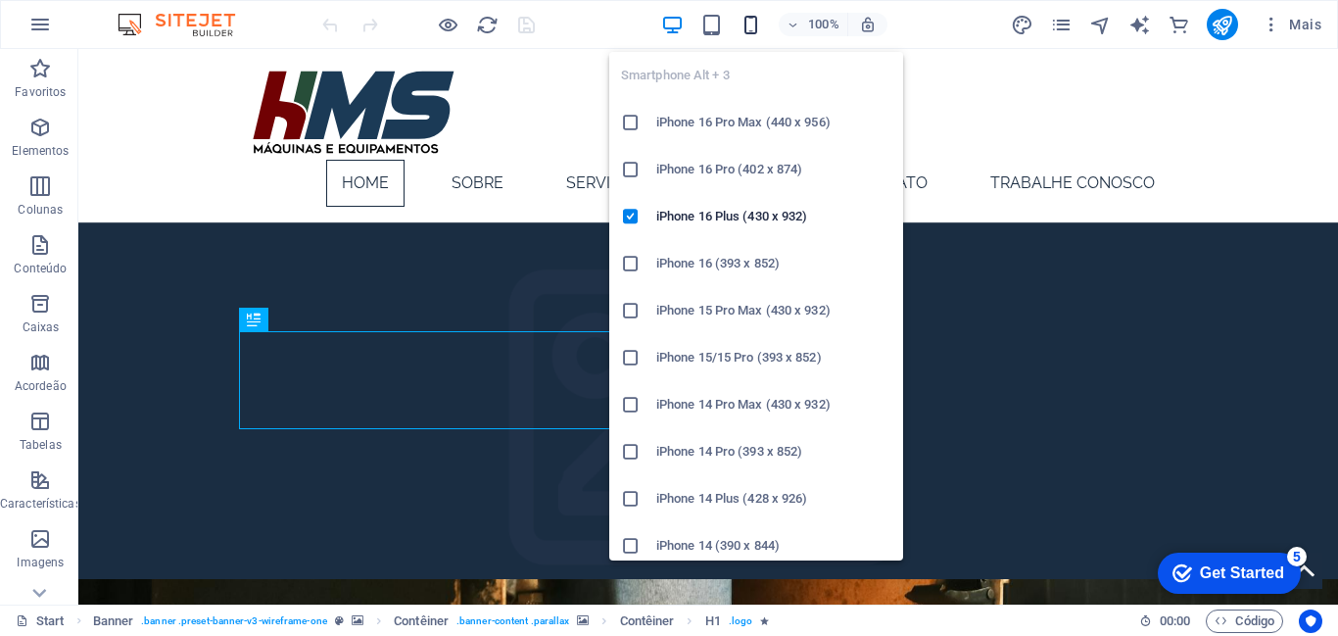
click at [745, 28] on icon "button" at bounding box center [750, 25] width 23 height 23
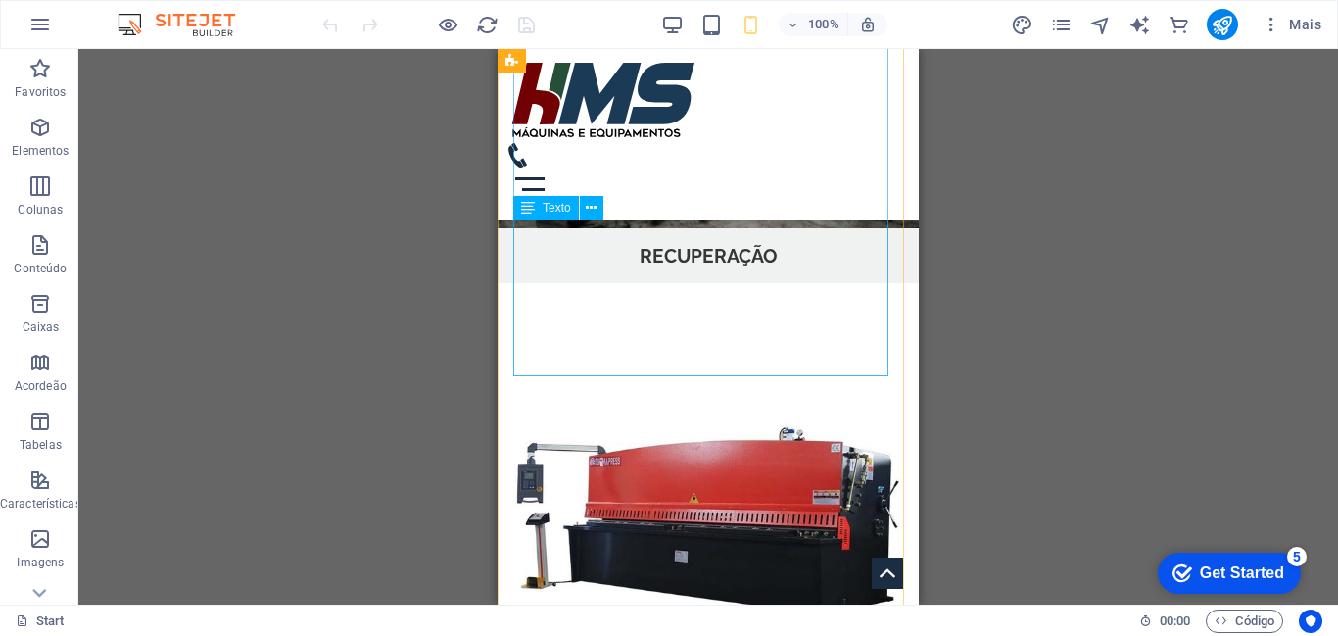
scroll to position [1784, 0]
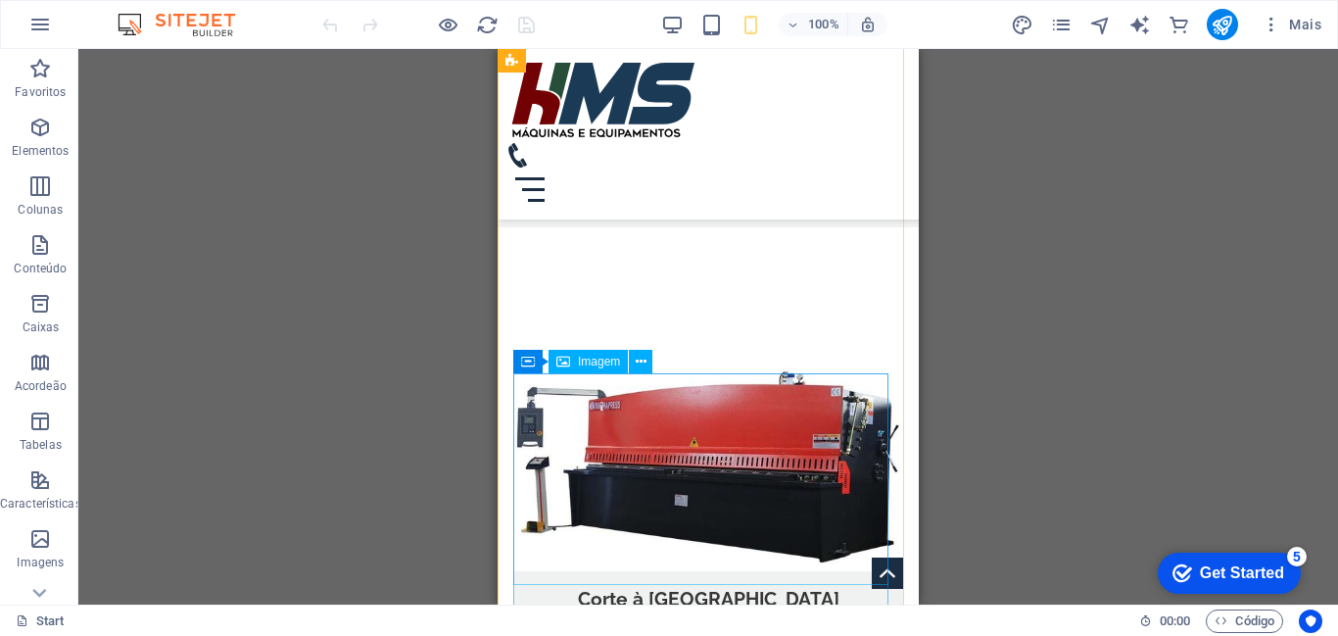
scroll to position [2128, 0]
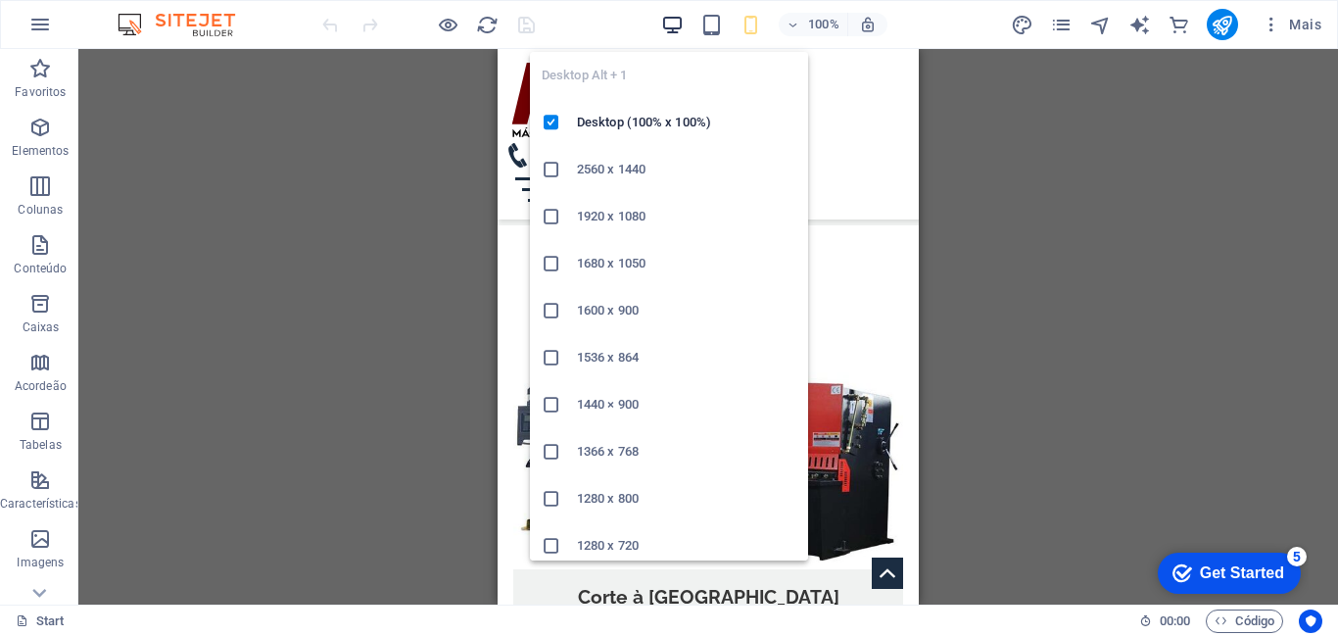
click at [667, 22] on icon "button" at bounding box center [672, 25] width 23 height 23
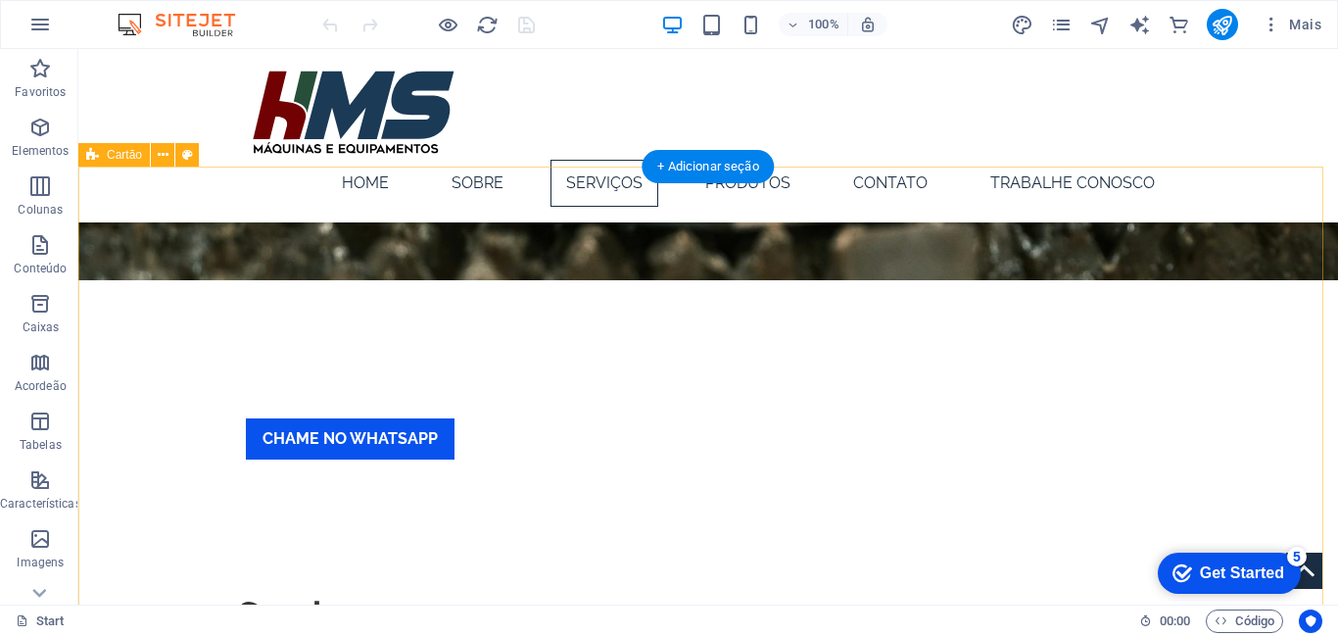
scroll to position [926, 0]
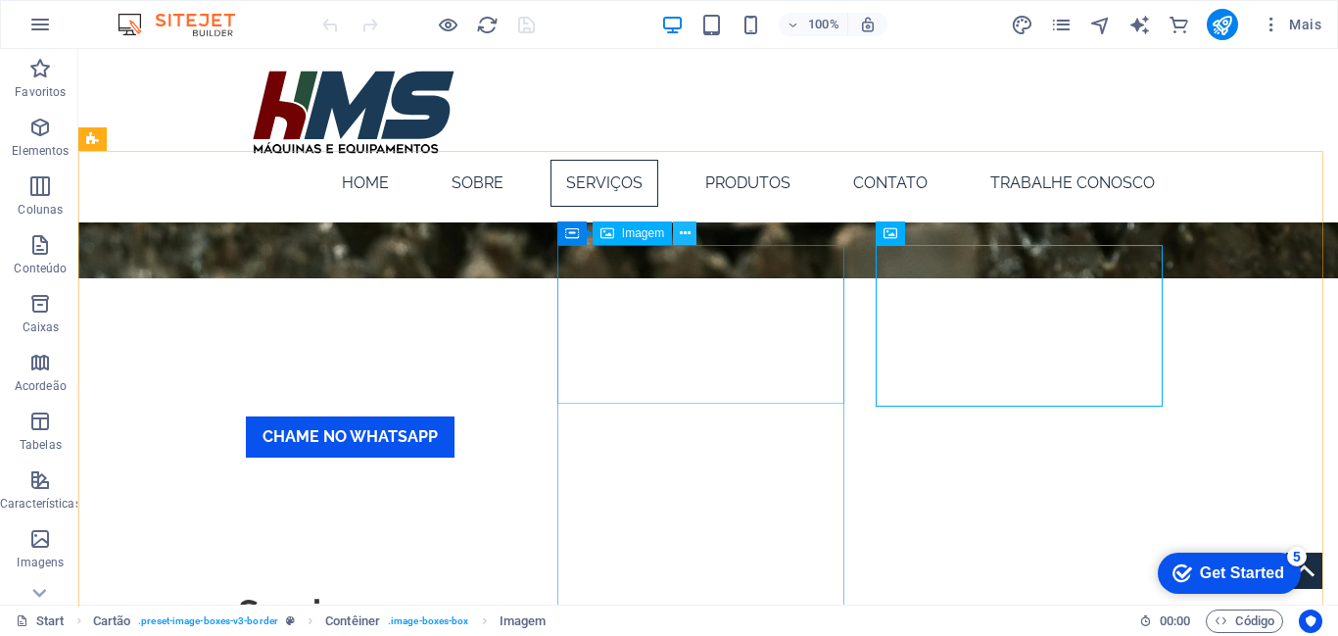
click at [680, 236] on icon at bounding box center [685, 233] width 11 height 21
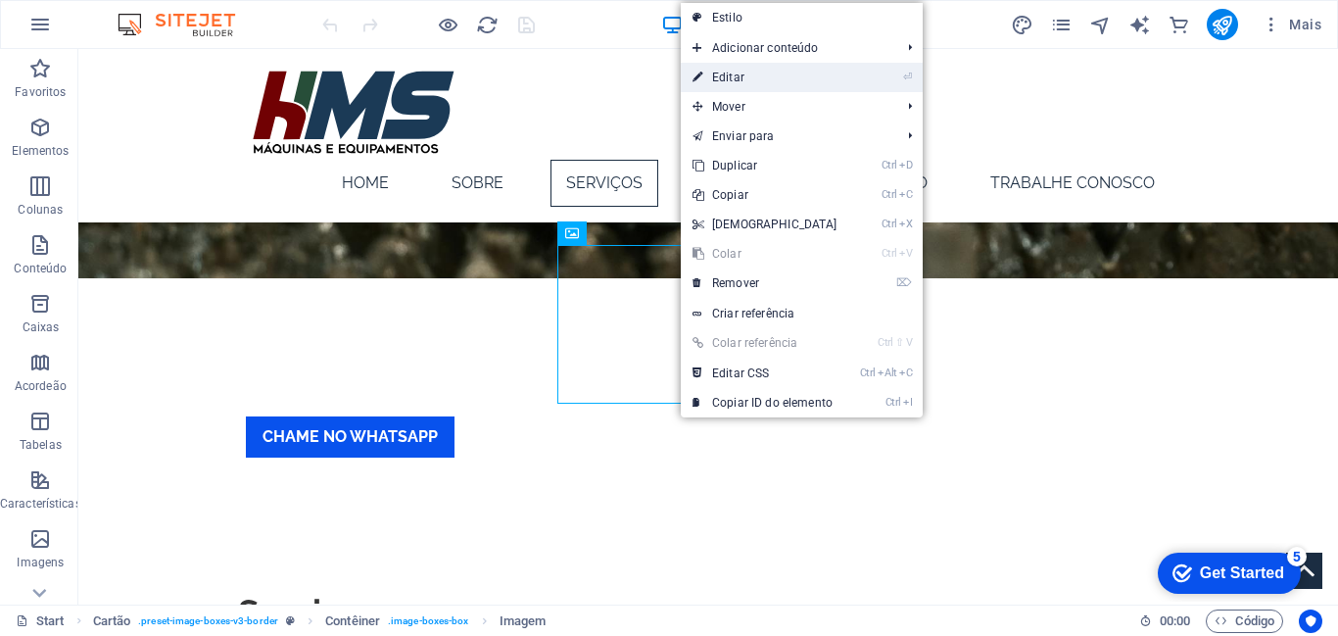
click at [781, 80] on link "⏎ Editar" at bounding box center [765, 77] width 168 height 29
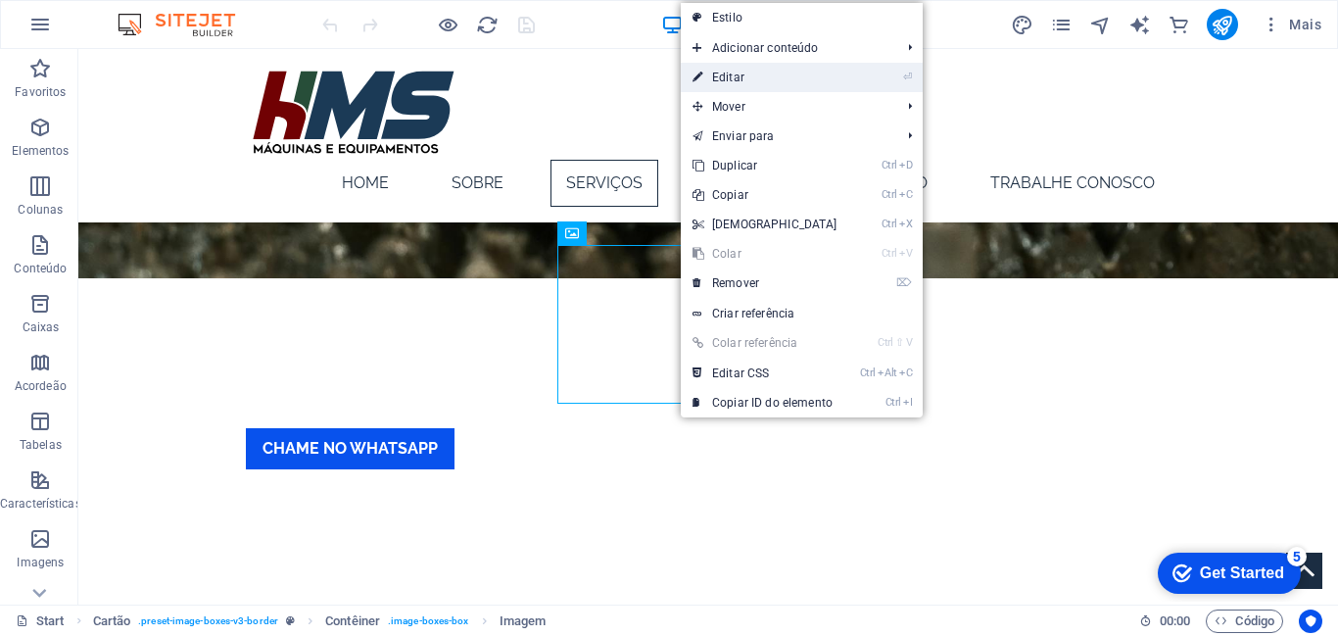
select select "px"
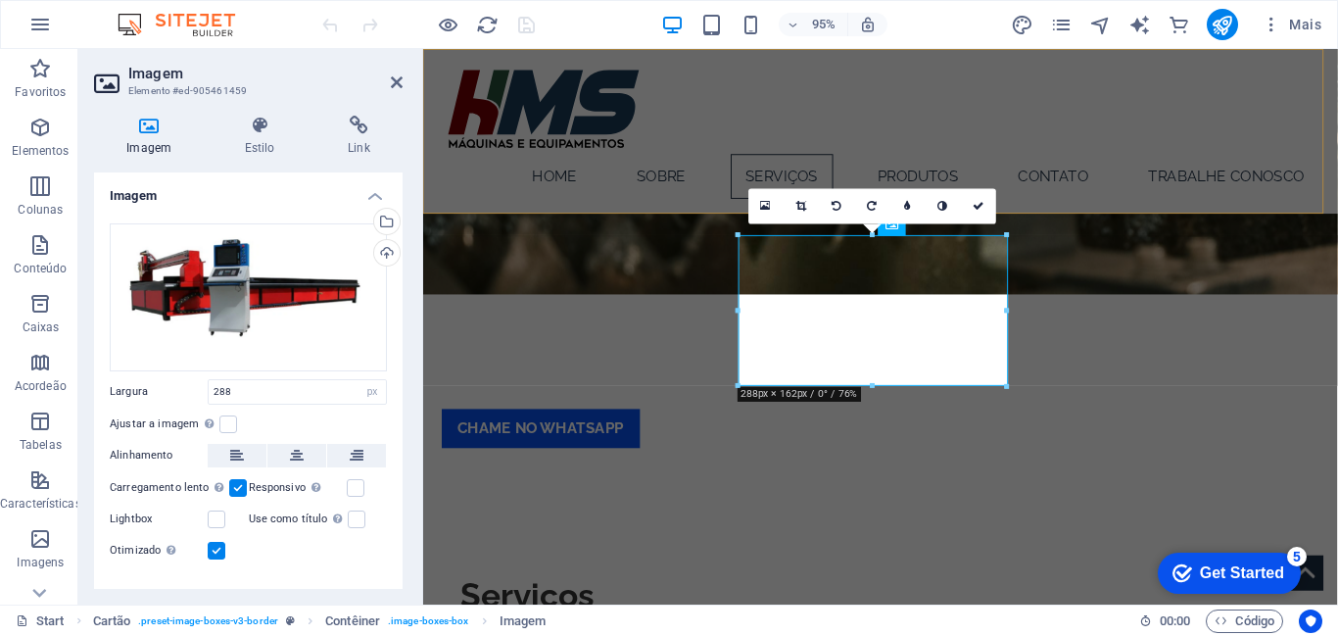
scroll to position [925, 0]
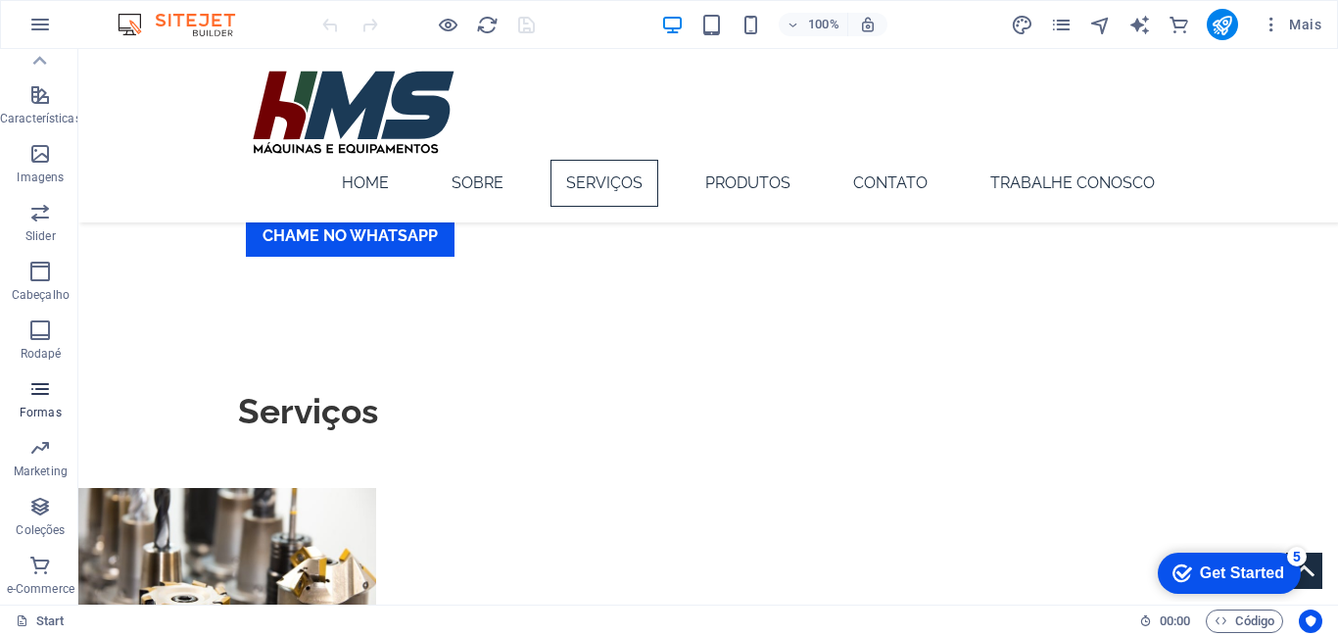
scroll to position [0, 0]
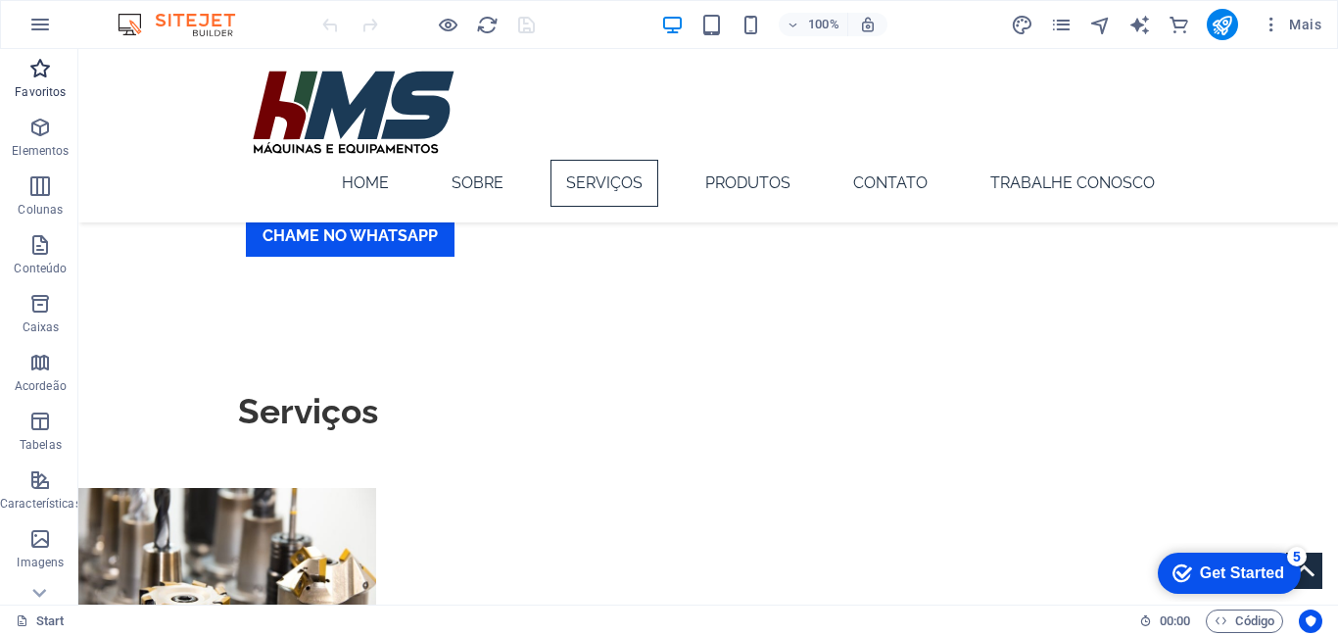
click at [41, 74] on icon "button" at bounding box center [40, 69] width 24 height 24
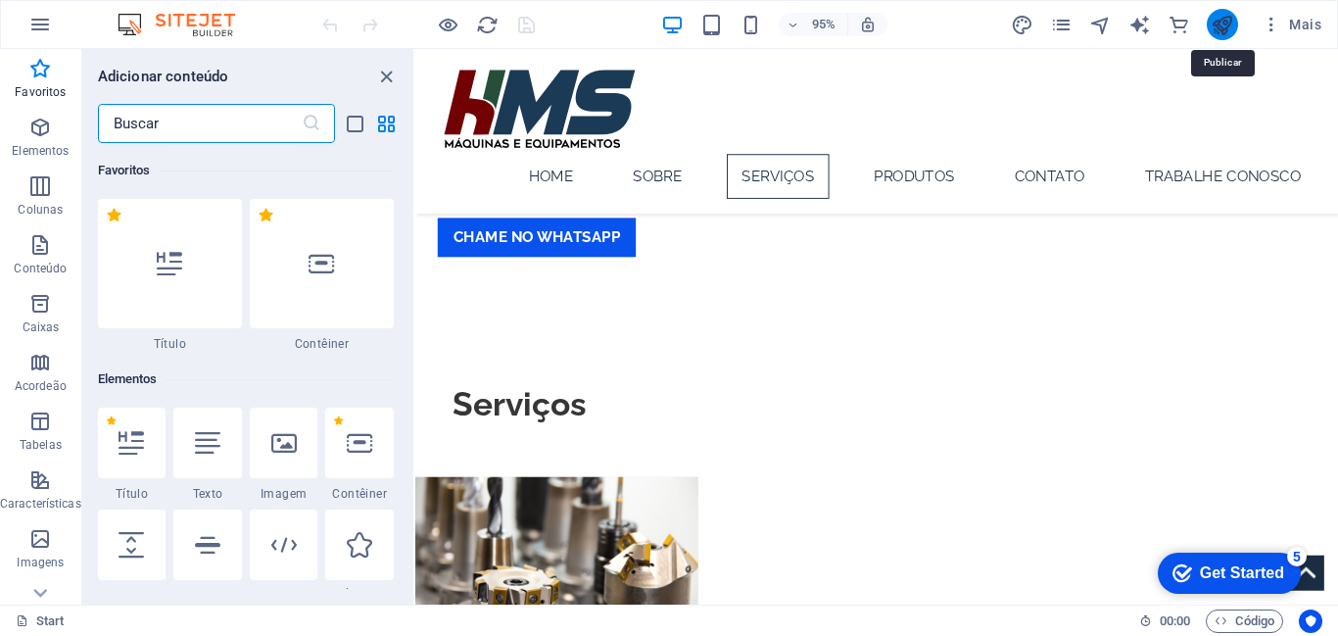
click at [1226, 24] on icon "publish" at bounding box center [1222, 25] width 23 height 23
